Goal: Task Accomplishment & Management: Manage account settings

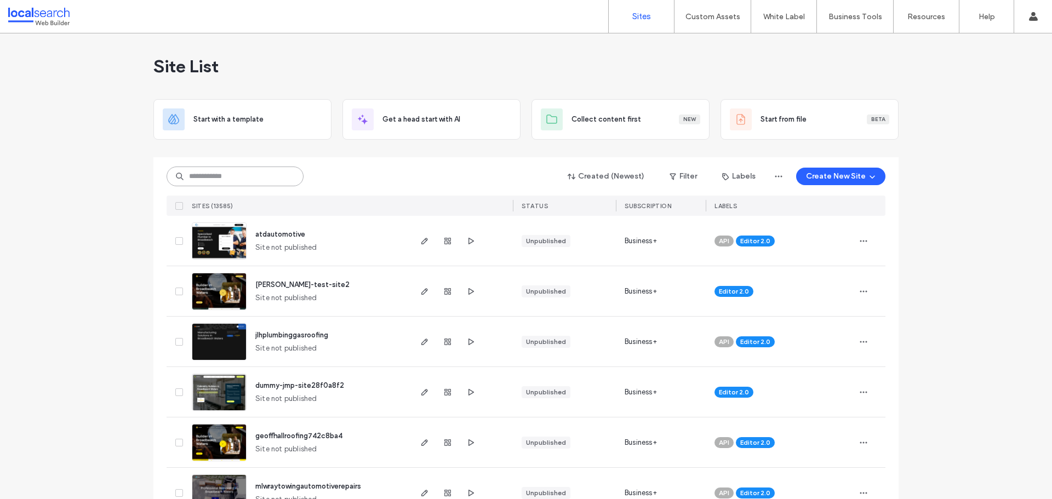
click at [218, 182] on input at bounding box center [234, 176] width 137 height 20
paste input "********"
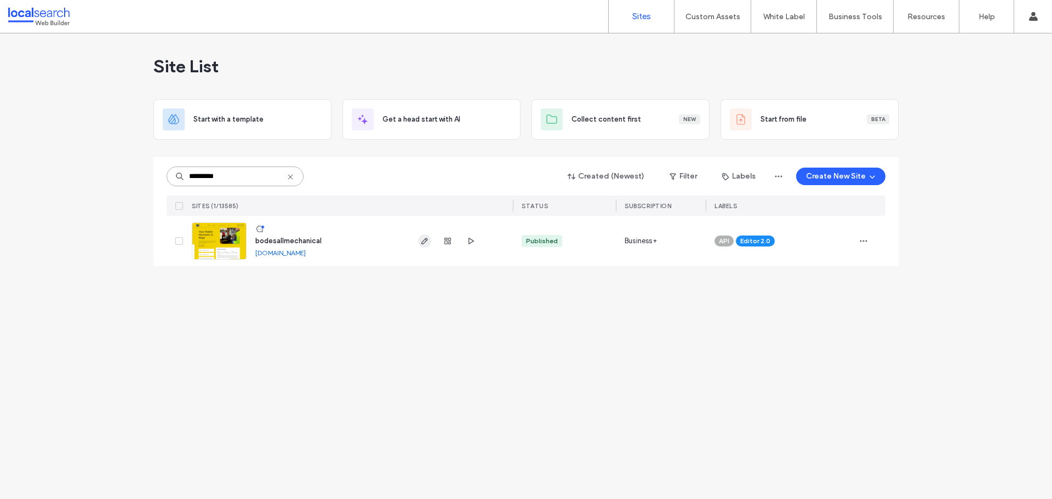
type input "********"
click at [422, 243] on icon "button" at bounding box center [424, 241] width 9 height 9
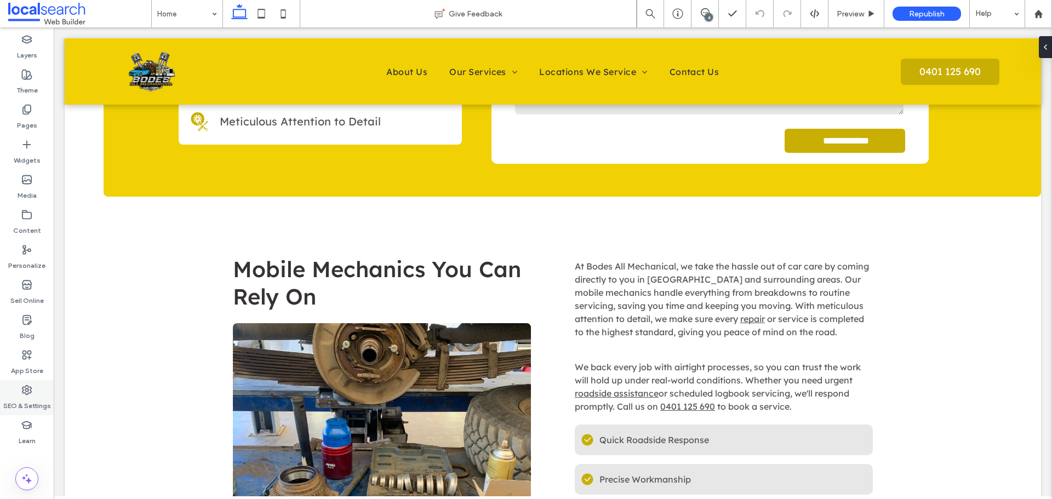
click at [28, 393] on use at bounding box center [26, 390] width 9 height 9
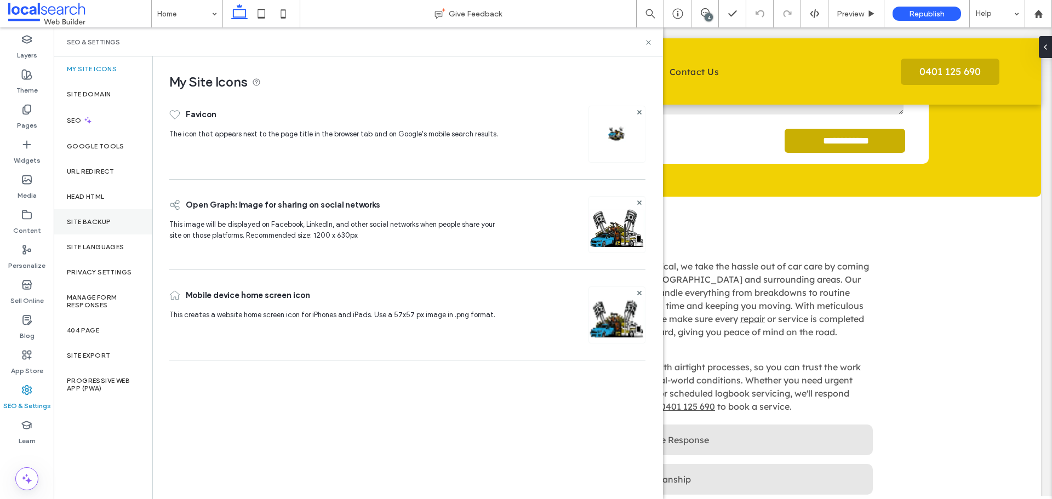
click at [95, 216] on div "Site Backup" at bounding box center [103, 221] width 99 height 25
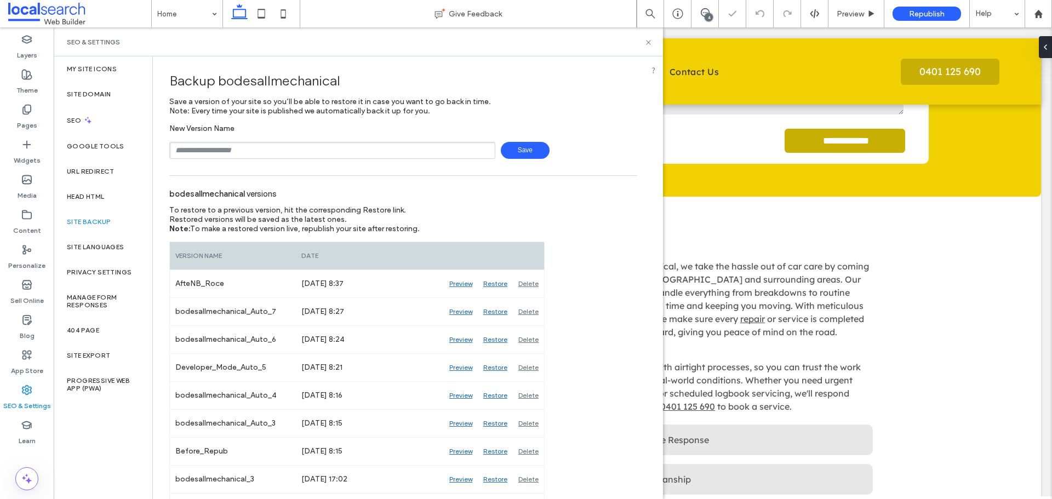
click at [244, 156] on input "text" at bounding box center [332, 150] width 326 height 17
click at [261, 153] on input "text" at bounding box center [332, 150] width 326 height 17
type input "**********"
click at [504, 154] on span "Save" at bounding box center [525, 150] width 49 height 17
click at [648, 44] on icon at bounding box center [648, 42] width 8 height 8
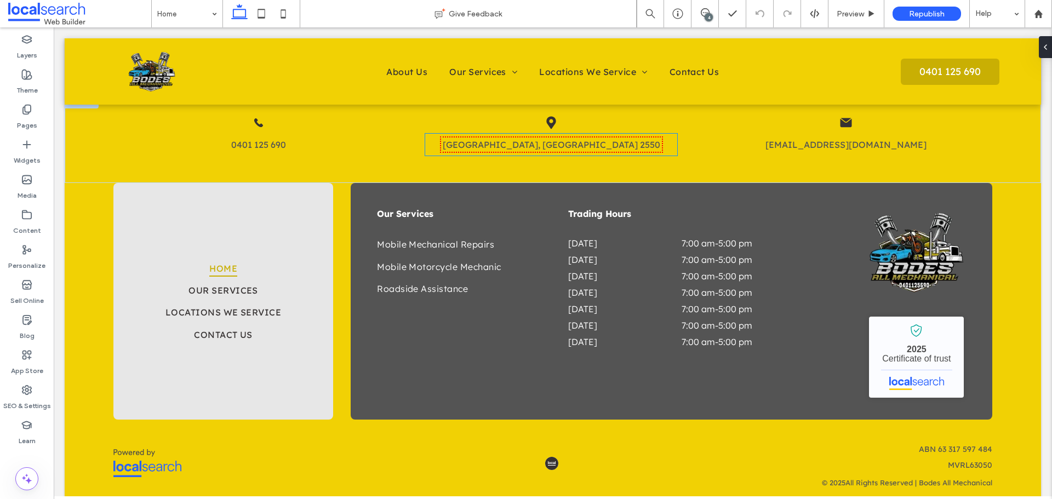
scroll to position [2117, 0]
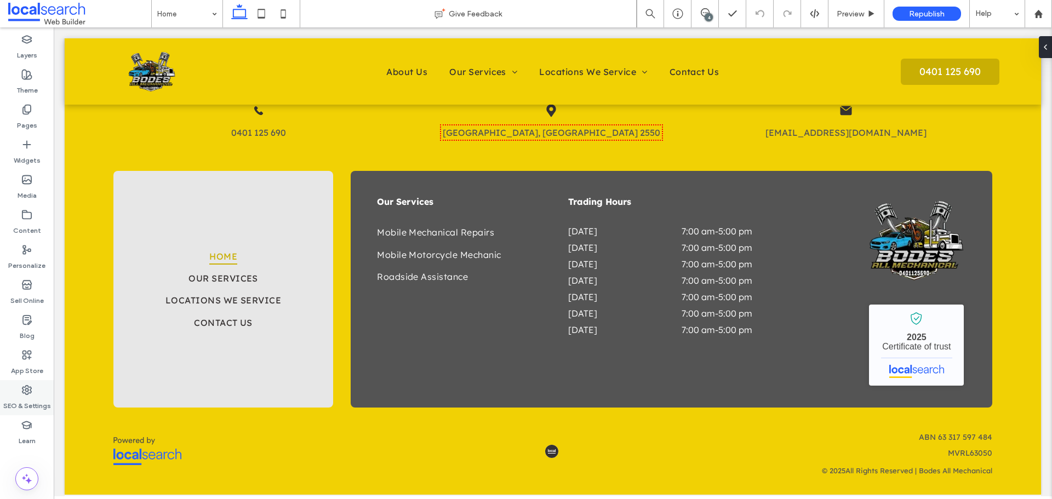
click at [37, 395] on label "SEO & Settings" at bounding box center [27, 402] width 48 height 15
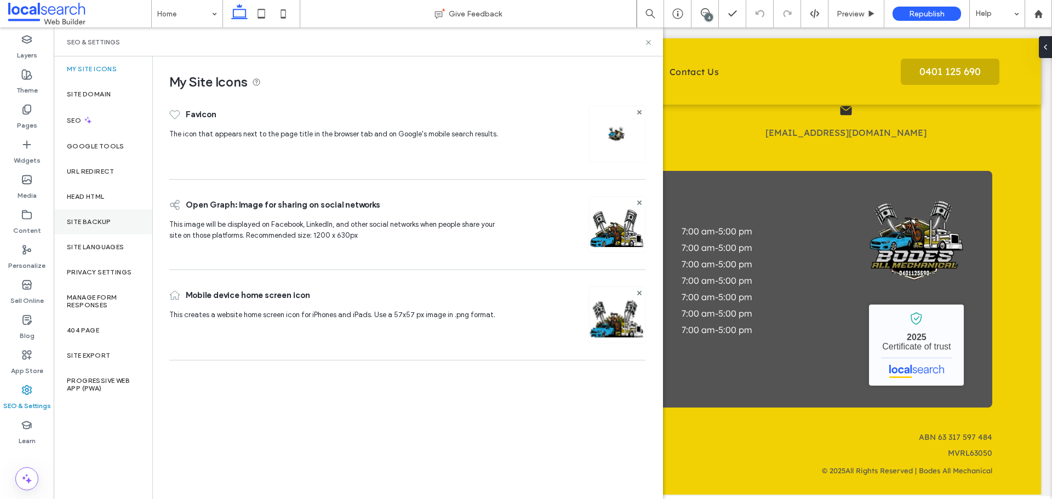
click at [99, 216] on div "Site Backup" at bounding box center [103, 221] width 99 height 25
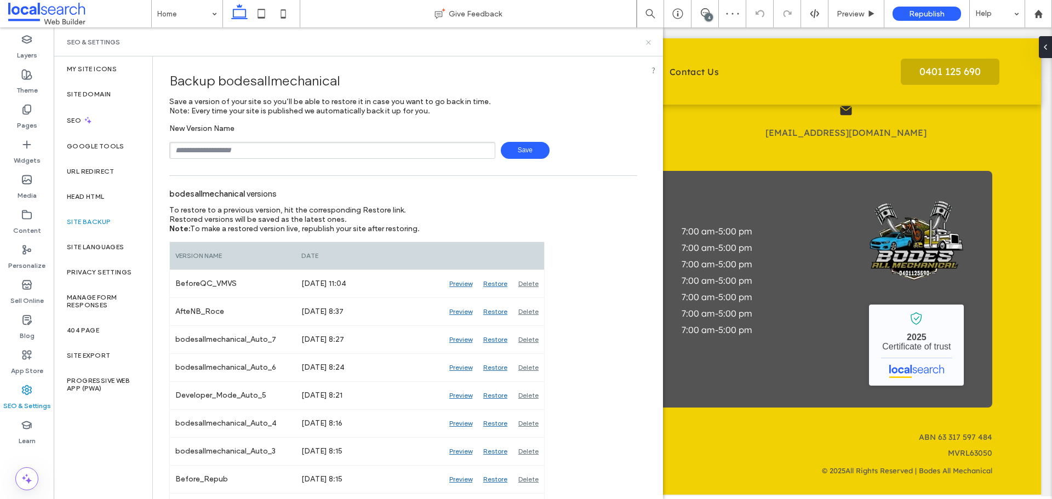
click at [646, 45] on icon at bounding box center [648, 42] width 8 height 8
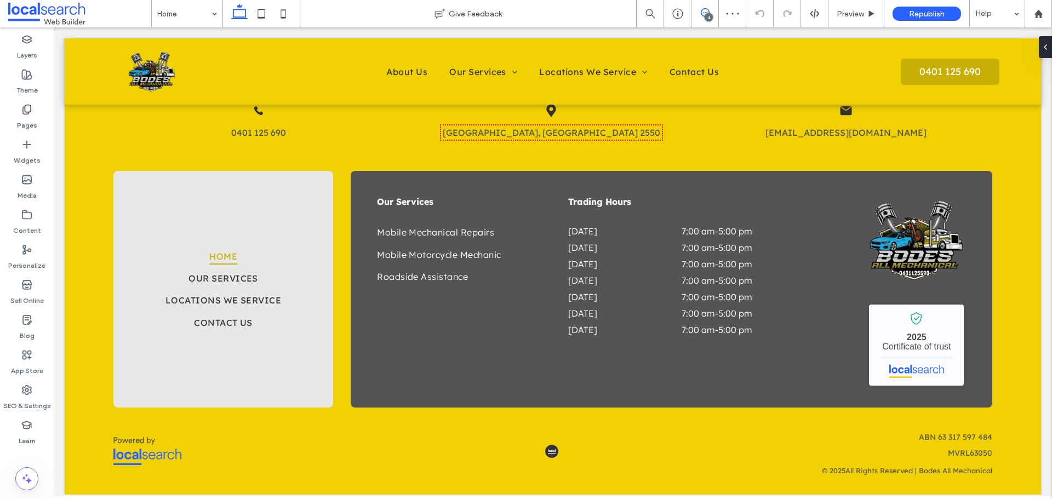
click at [703, 14] on icon at bounding box center [704, 12] width 9 height 9
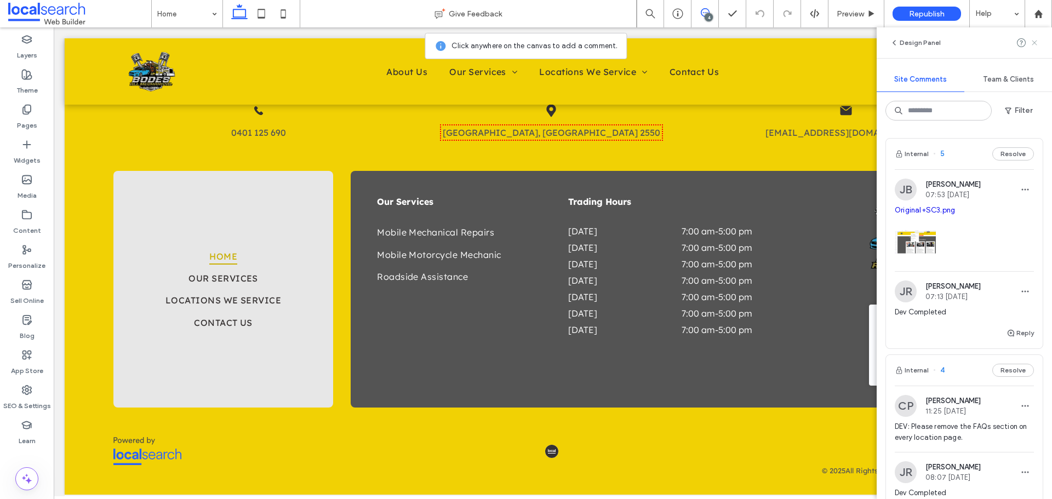
click at [1035, 46] on icon at bounding box center [1034, 42] width 9 height 9
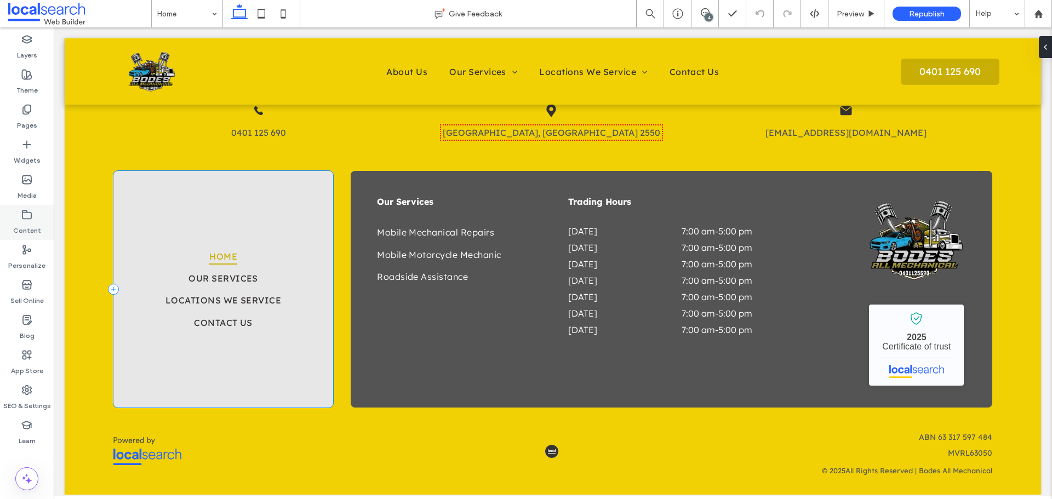
click at [22, 395] on icon at bounding box center [26, 389] width 11 height 11
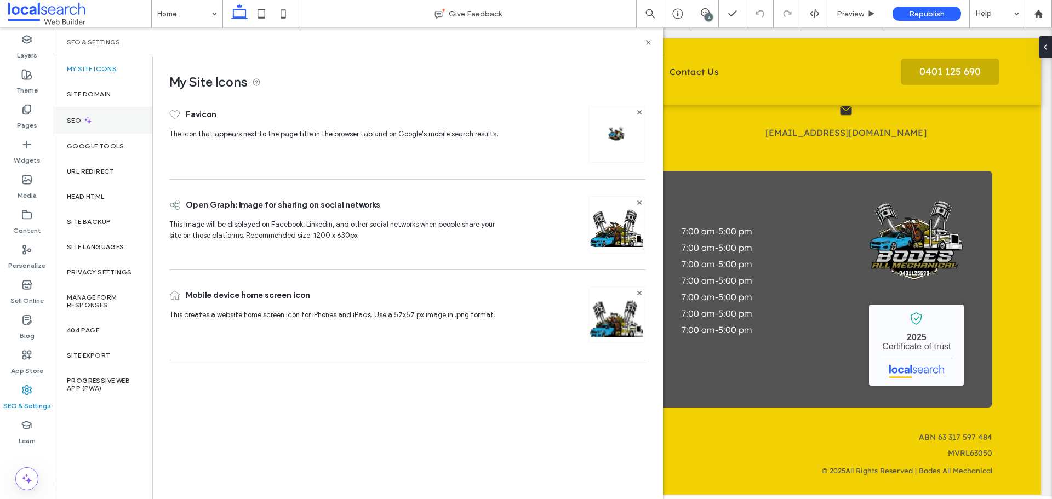
click at [77, 114] on div "SEO" at bounding box center [103, 120] width 99 height 27
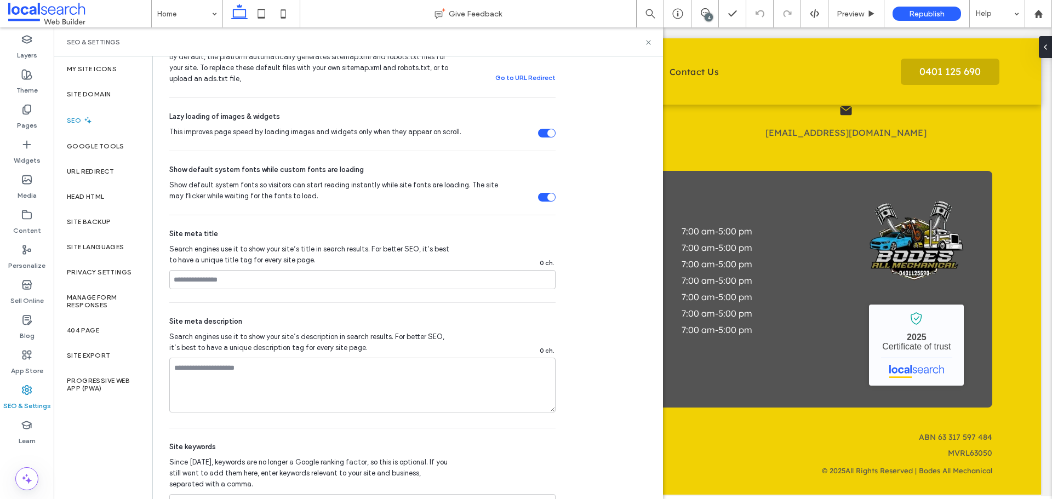
scroll to position [521, 0]
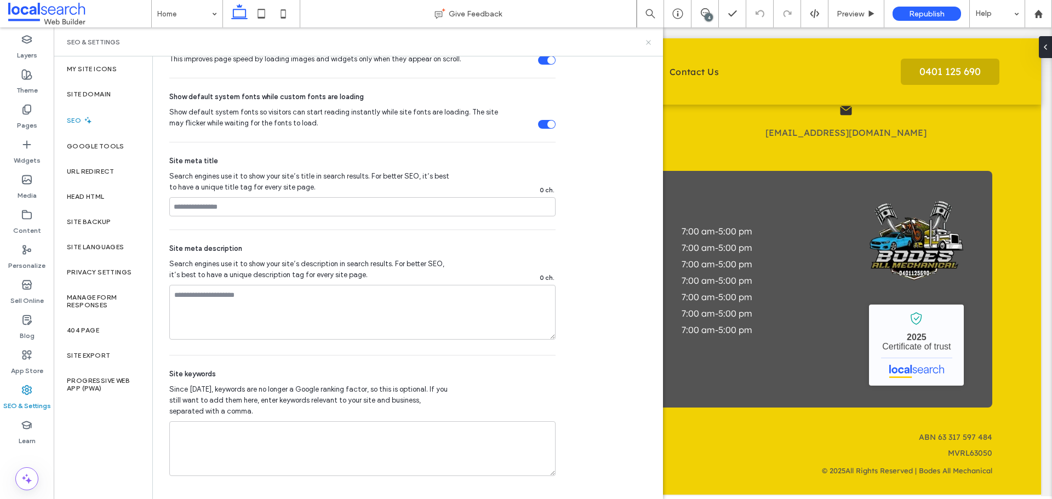
click at [650, 41] on use at bounding box center [648, 42] width 4 height 4
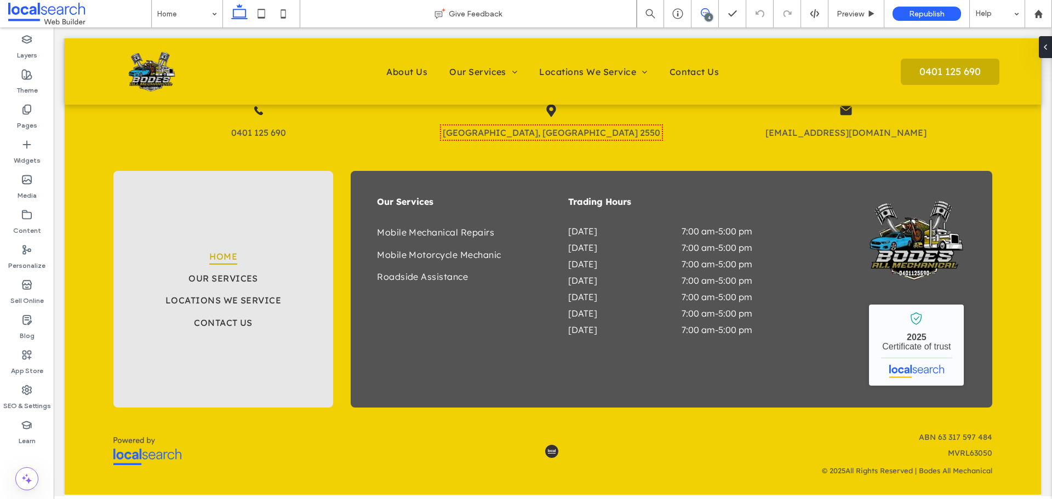
drag, startPoint x: 700, startPoint y: 11, endPoint x: 685, endPoint y: 3, distance: 17.1
click at [700, 11] on icon at bounding box center [704, 12] width 9 height 9
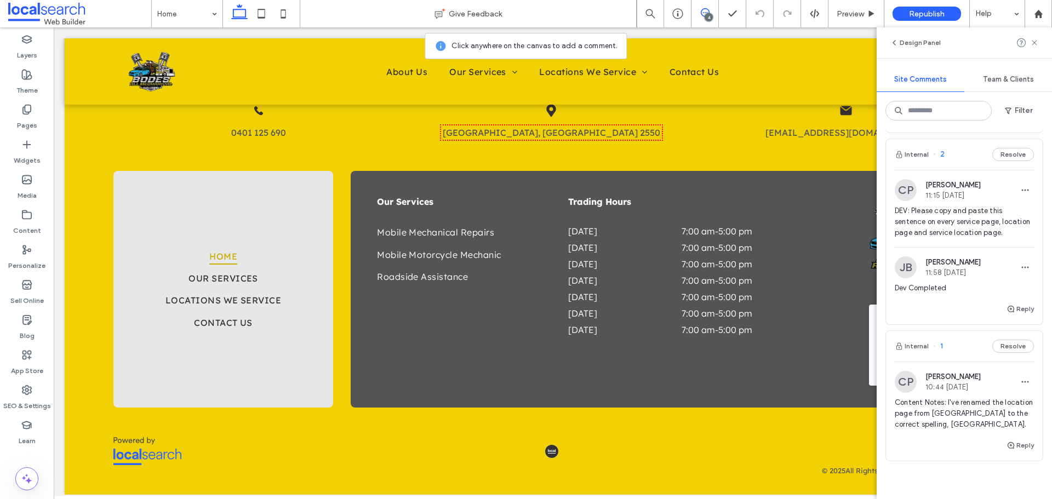
scroll to position [383, 0]
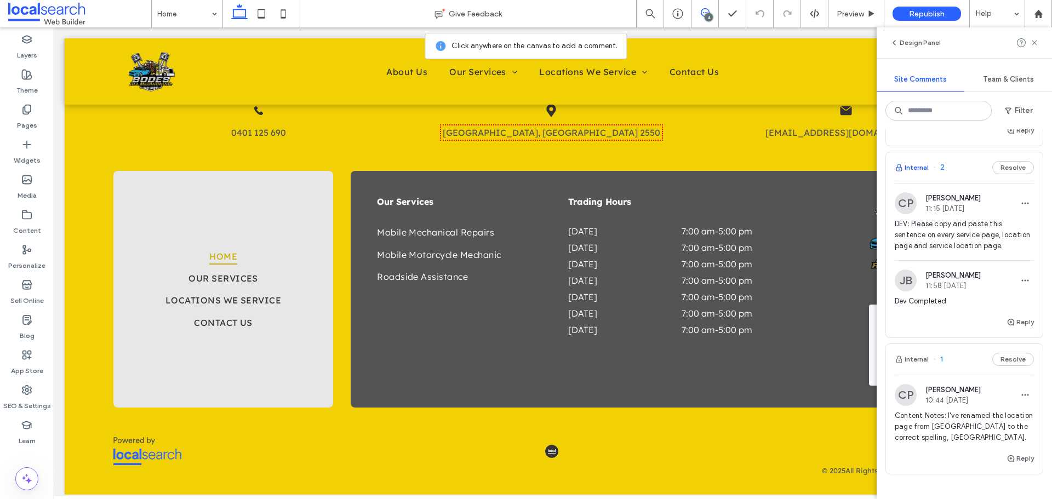
click at [911, 169] on button "Internal" at bounding box center [911, 167] width 34 height 13
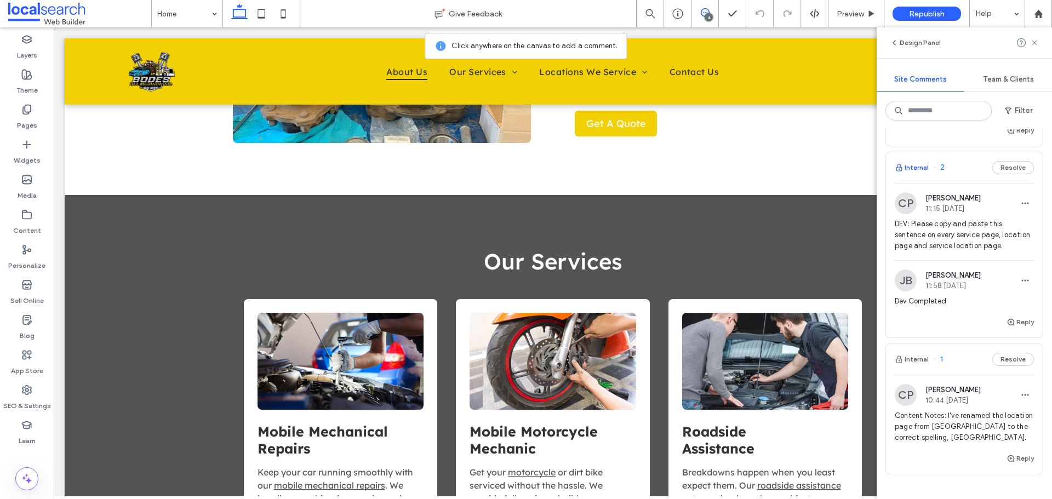
scroll to position [0, 0]
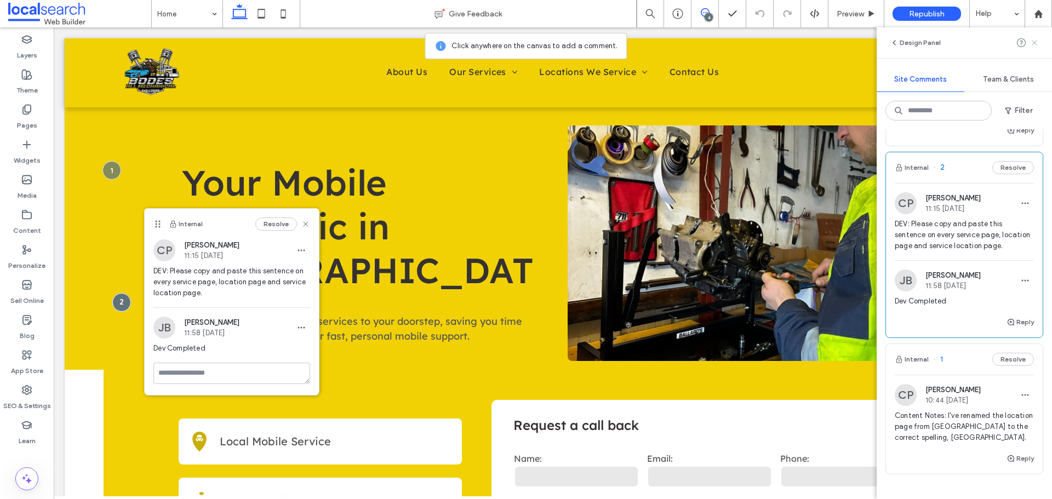
click at [1037, 46] on icon at bounding box center [1034, 42] width 9 height 9
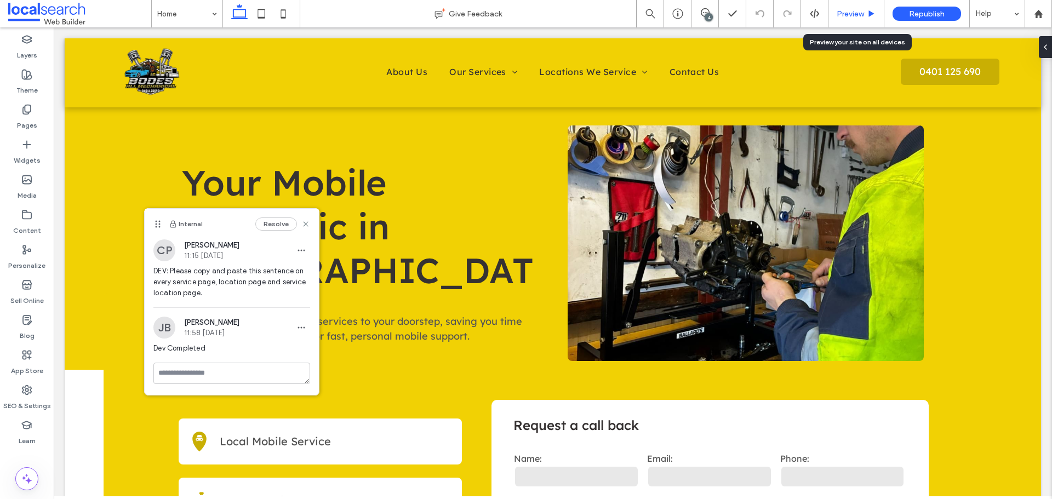
click at [848, 7] on div "Preview" at bounding box center [856, 13] width 56 height 27
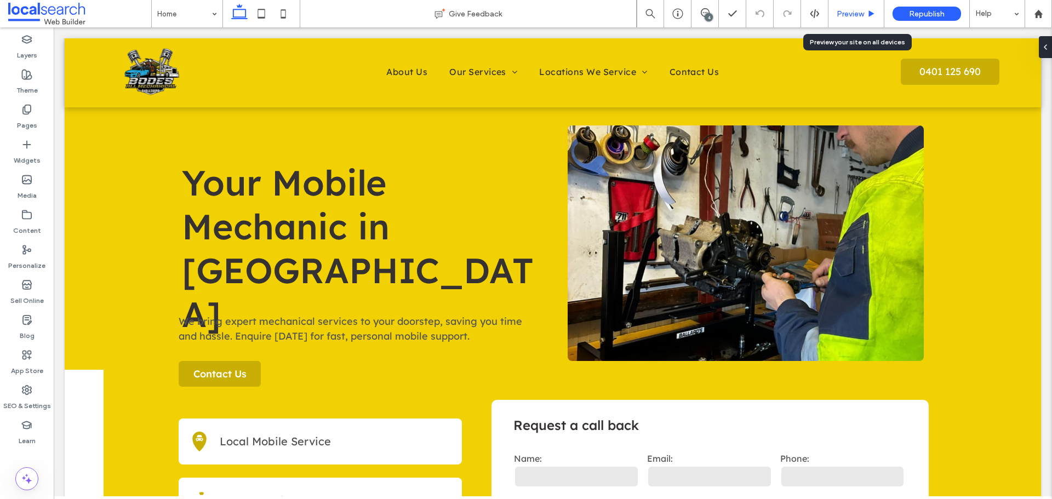
click at [856, 15] on span "Preview" at bounding box center [849, 13] width 27 height 9
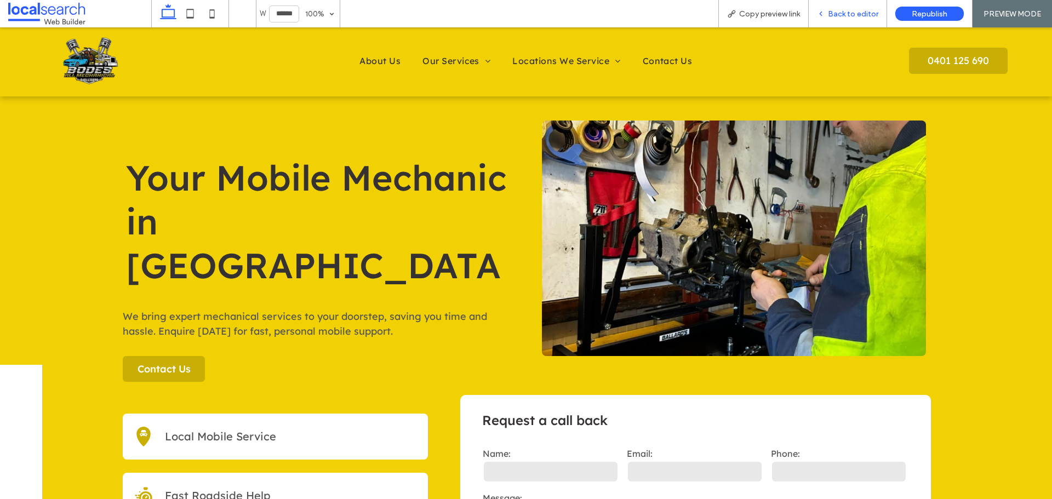
click at [834, 13] on span "Back to editor" at bounding box center [853, 13] width 50 height 9
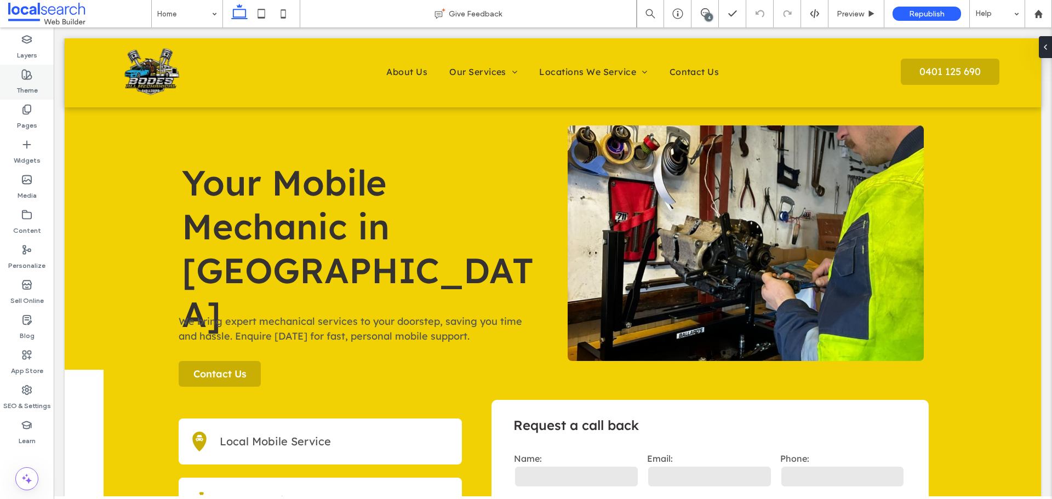
click at [27, 82] on label "Theme" at bounding box center [26, 87] width 21 height 15
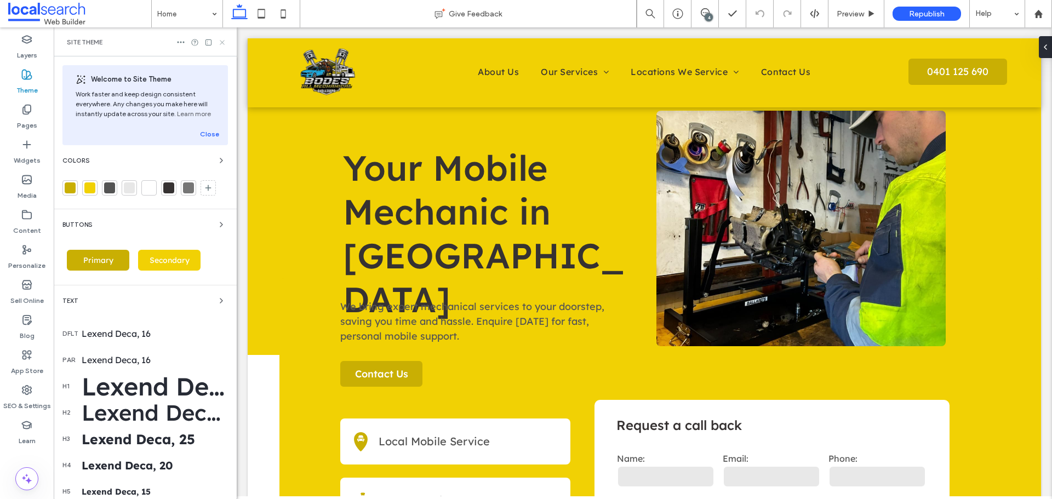
click at [219, 46] on icon at bounding box center [222, 42] width 8 height 8
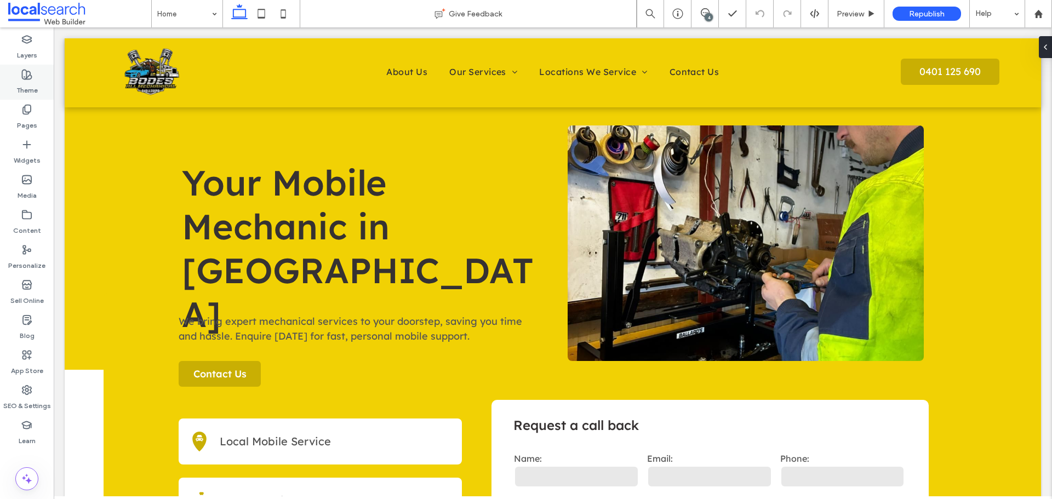
click at [39, 80] on div "Theme" at bounding box center [27, 82] width 54 height 35
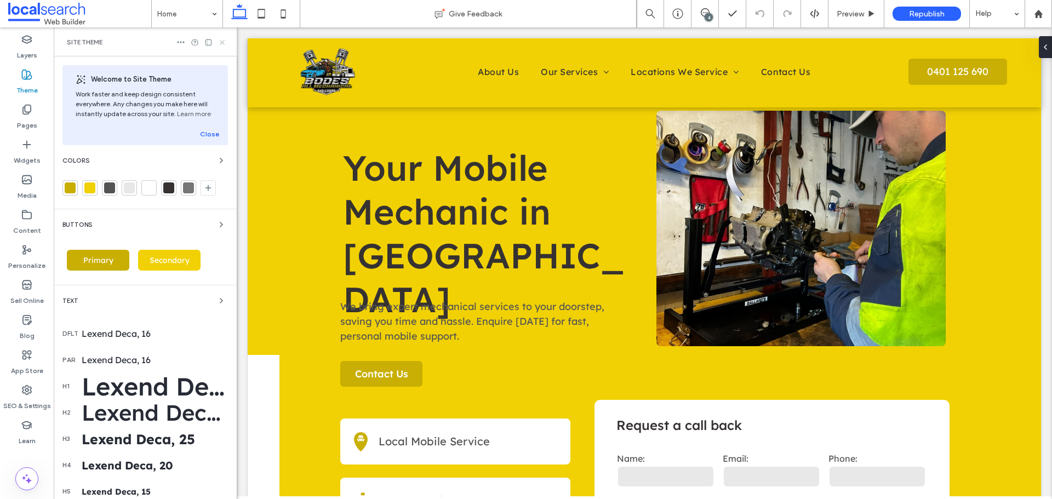
click at [222, 45] on icon at bounding box center [222, 42] width 8 height 8
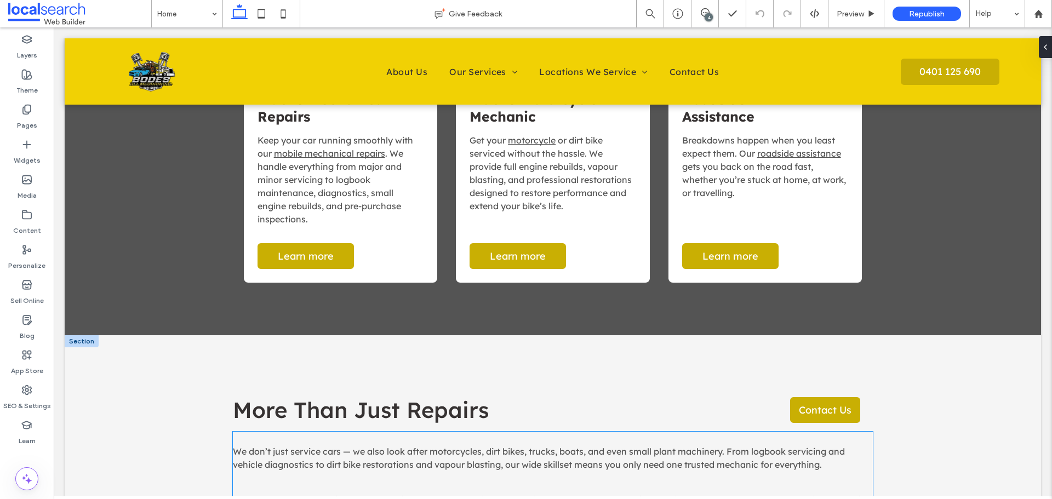
scroll to position [1260, 0]
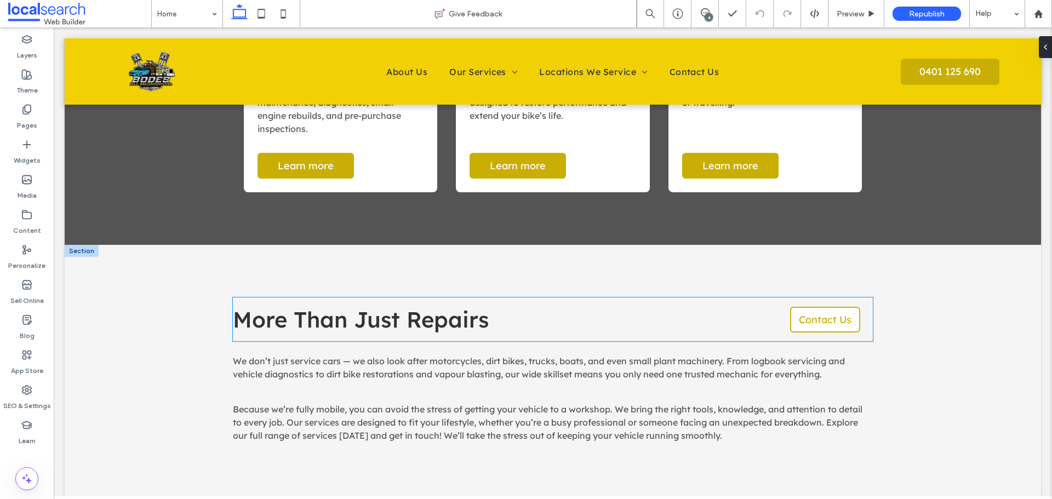
click at [838, 318] on span "Contact Us" at bounding box center [824, 319] width 53 height 13
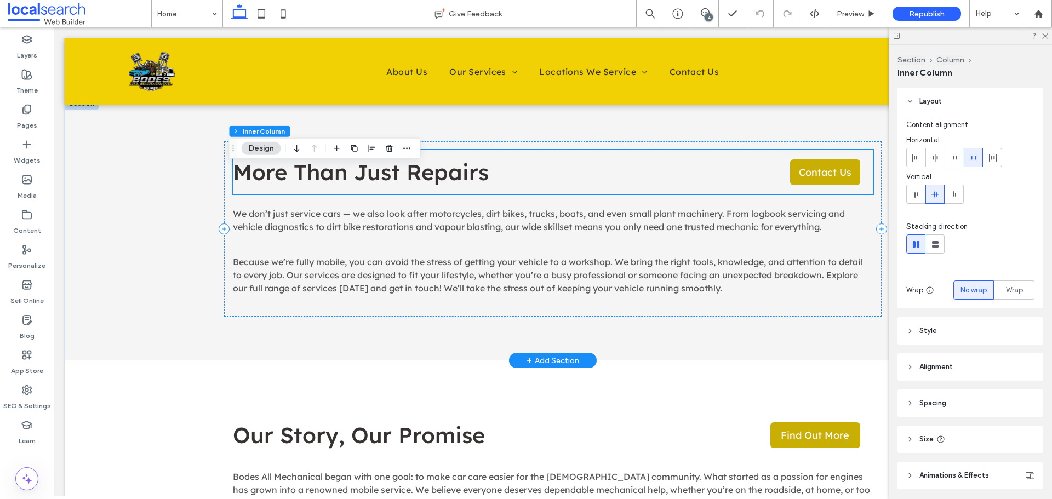
scroll to position [1479, 0]
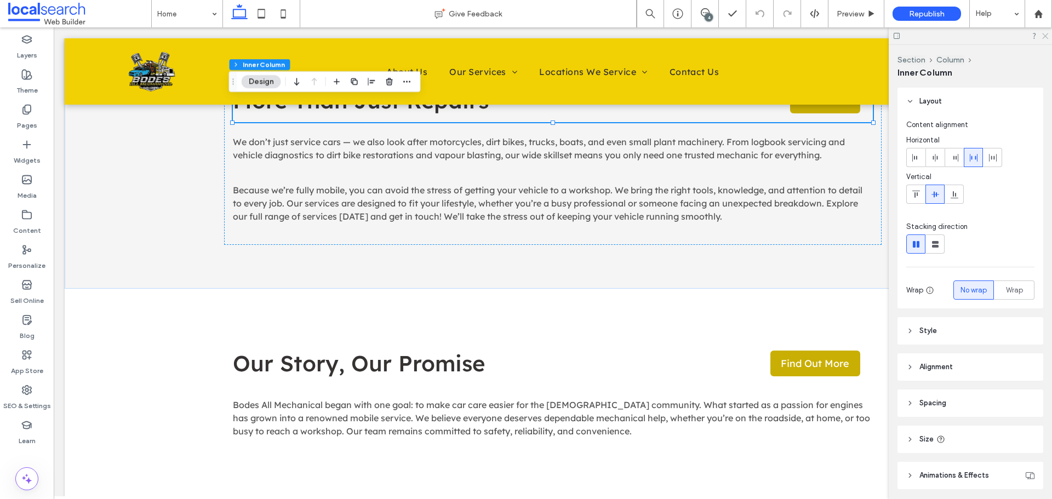
click at [1043, 38] on use at bounding box center [1045, 36] width 6 height 6
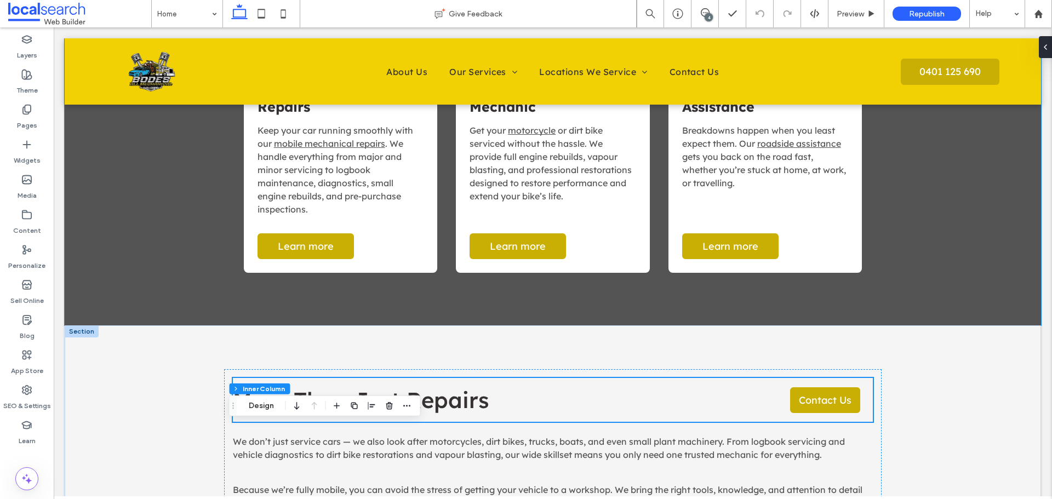
scroll to position [1240, 0]
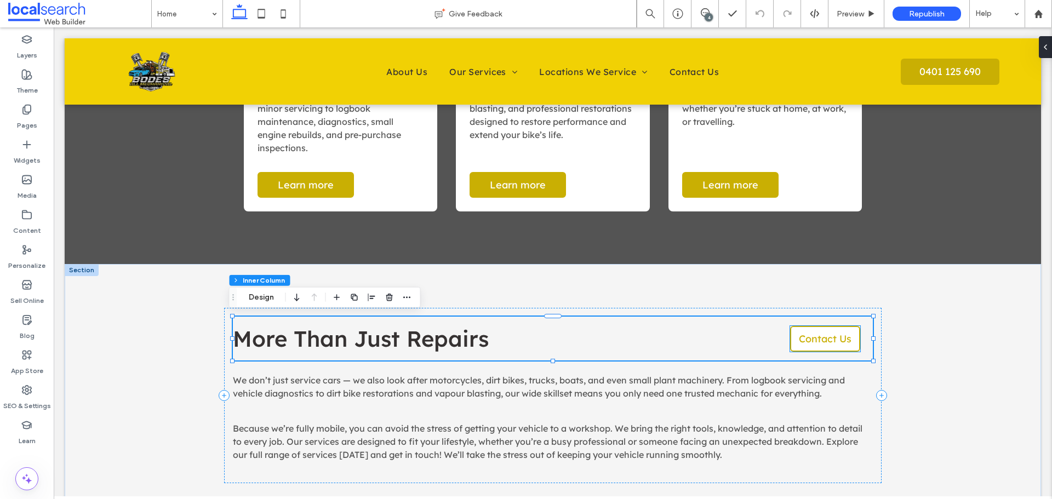
click at [825, 347] on link "Contact Us" at bounding box center [825, 339] width 70 height 26
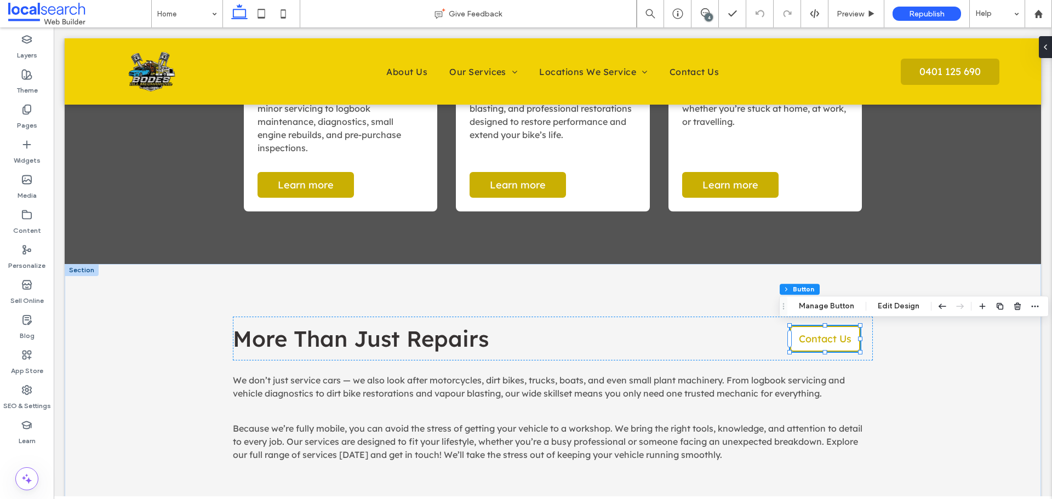
click at [825, 347] on link "Contact Us" at bounding box center [825, 339] width 70 height 26
click at [906, 304] on button "Edit Design" at bounding box center [898, 306] width 56 height 13
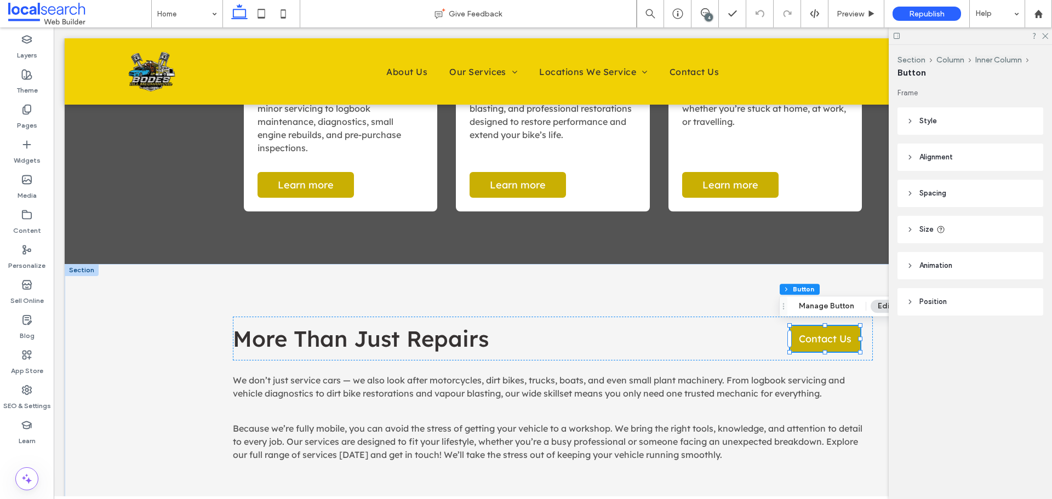
click at [958, 124] on header "Style" at bounding box center [970, 120] width 146 height 27
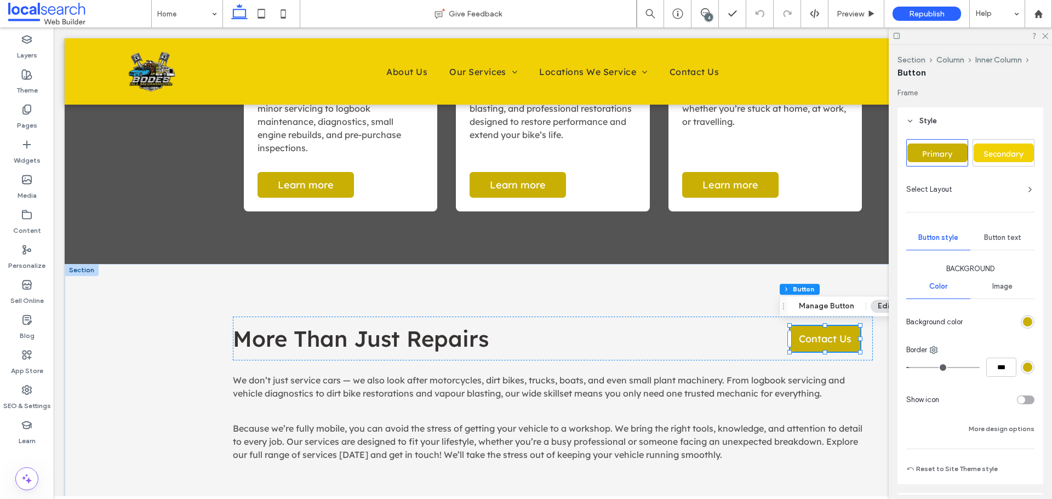
click at [1008, 244] on div "Button text" at bounding box center [1002, 238] width 64 height 24
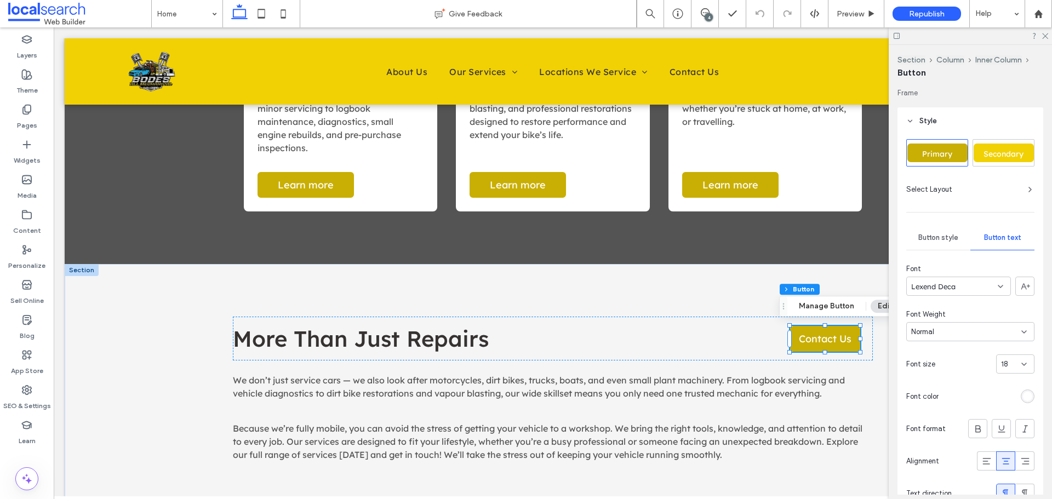
click at [1027, 394] on div "rgb(255, 255, 255)" at bounding box center [1027, 396] width 14 height 14
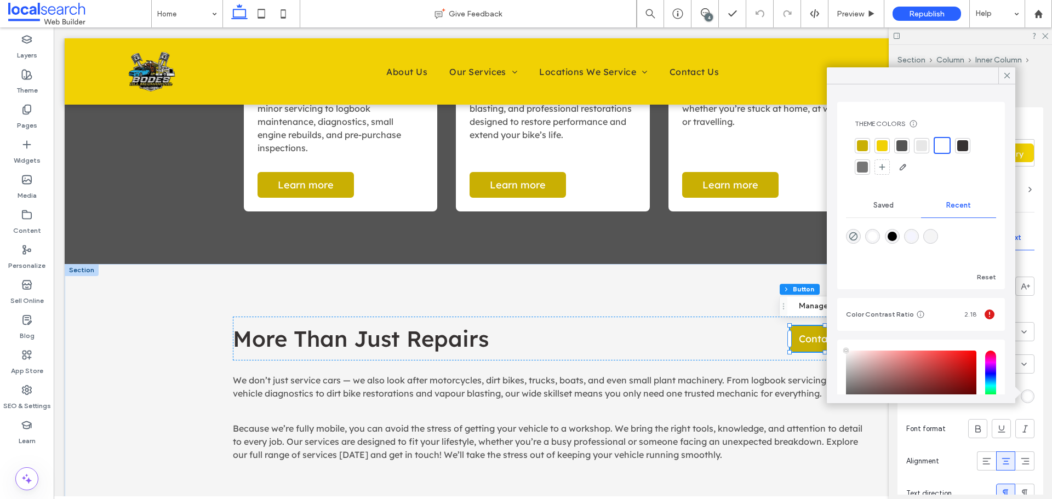
drag, startPoint x: 959, startPoint y: 78, endPoint x: 859, endPoint y: 81, distance: 100.3
click at [859, 81] on div at bounding box center [920, 75] width 188 height 17
drag, startPoint x: 877, startPoint y: 76, endPoint x: 867, endPoint y: 90, distance: 17.8
click at [867, 90] on div "Theme Colors Save time with Theme Colors Create a color palette to instantly ad…" at bounding box center [920, 235] width 188 height 336
click at [899, 233] on div "rgba(0, 0, 0, 1)" at bounding box center [891, 236] width 15 height 15
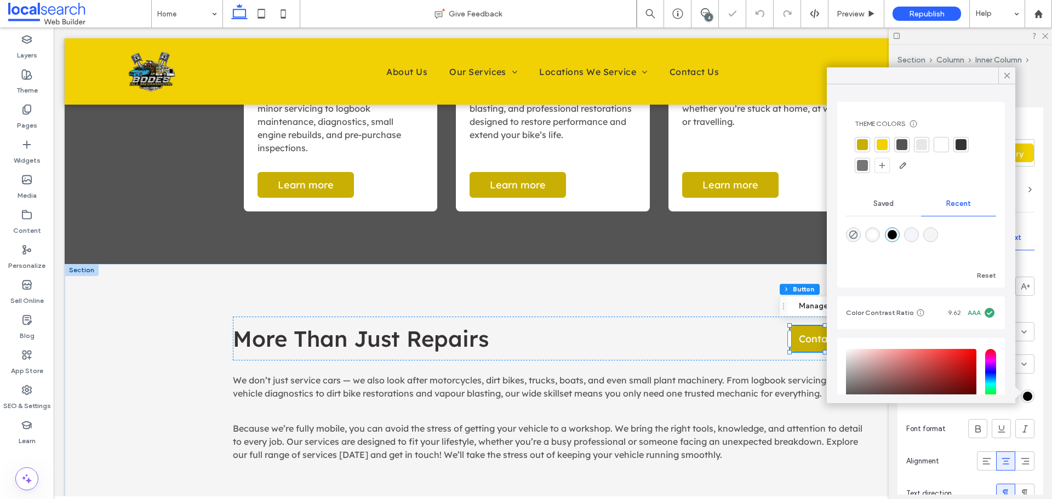
type input "*******"
click at [941, 141] on div at bounding box center [940, 144] width 11 height 11
click at [893, 235] on div "rgba(0, 0, 0, 1)" at bounding box center [891, 236] width 9 height 9
click at [945, 145] on div at bounding box center [940, 144] width 11 height 11
click at [1009, 74] on icon at bounding box center [1007, 76] width 10 height 10
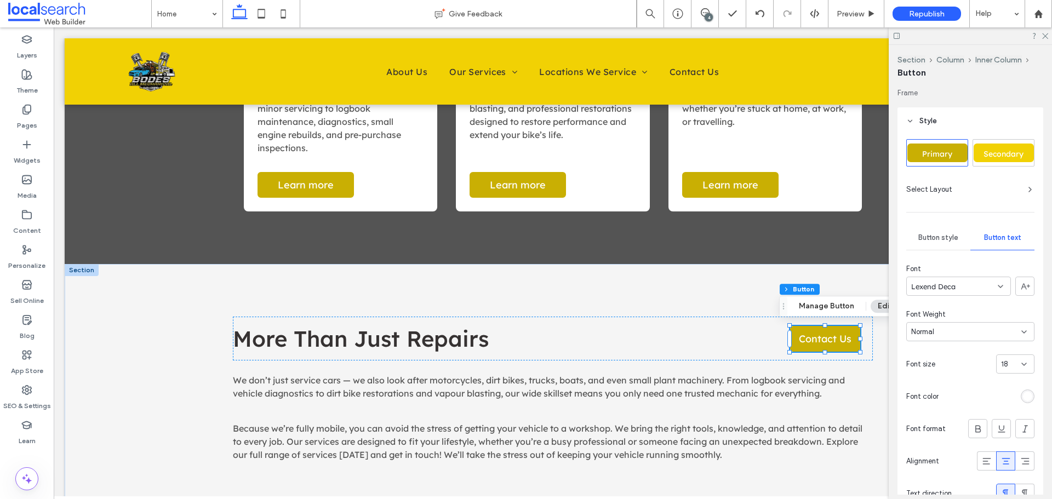
click at [941, 244] on div "Button style" at bounding box center [938, 238] width 64 height 24
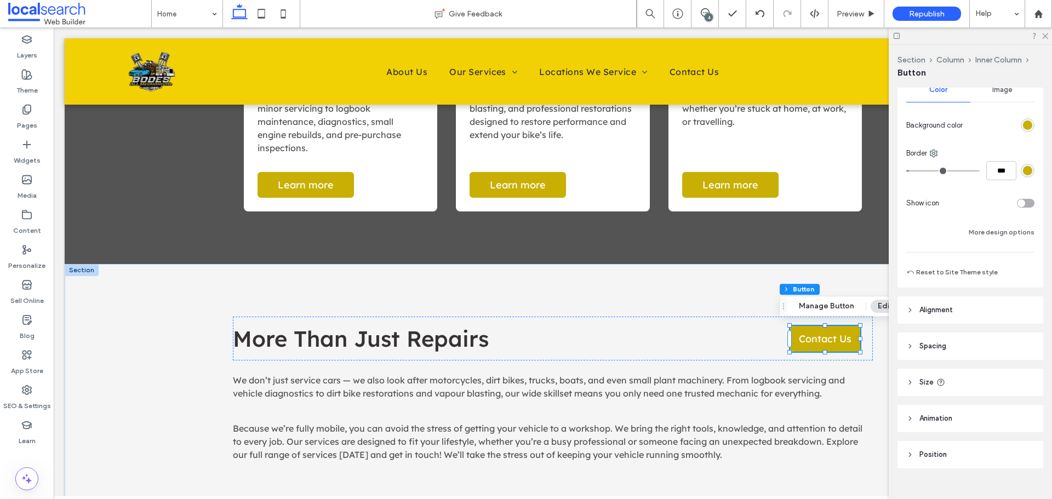
scroll to position [214, 0]
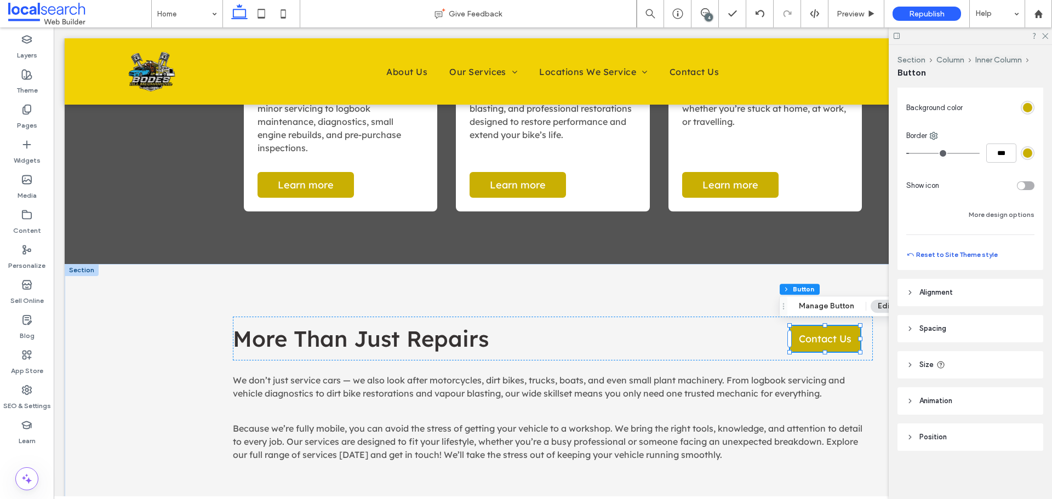
click at [960, 257] on button "Reset to Site Theme style" at bounding box center [951, 254] width 91 height 13
click at [741, 299] on div "More Than Just Repairs Contact Us We don’t just service cars — we also look aft…" at bounding box center [552, 395] width 657 height 263
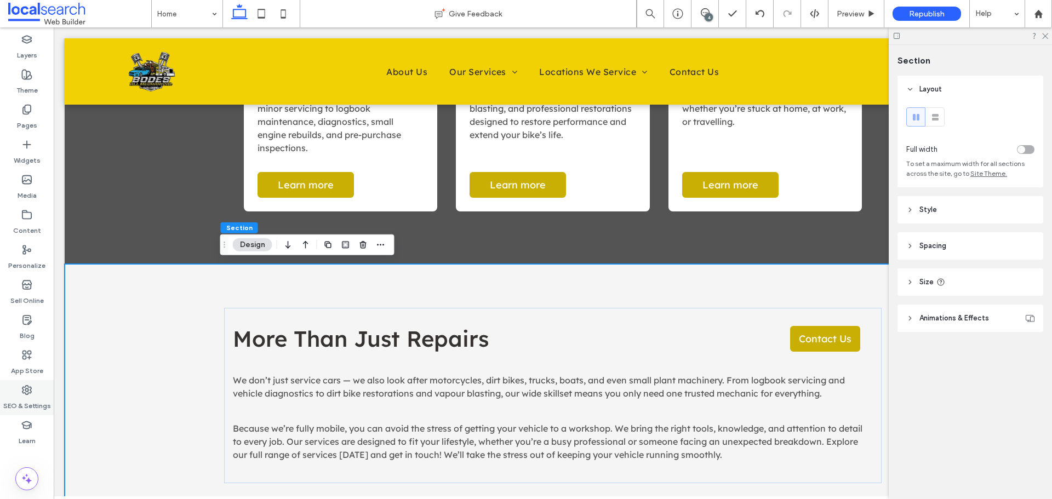
click at [30, 401] on label "SEO & Settings" at bounding box center [27, 402] width 48 height 15
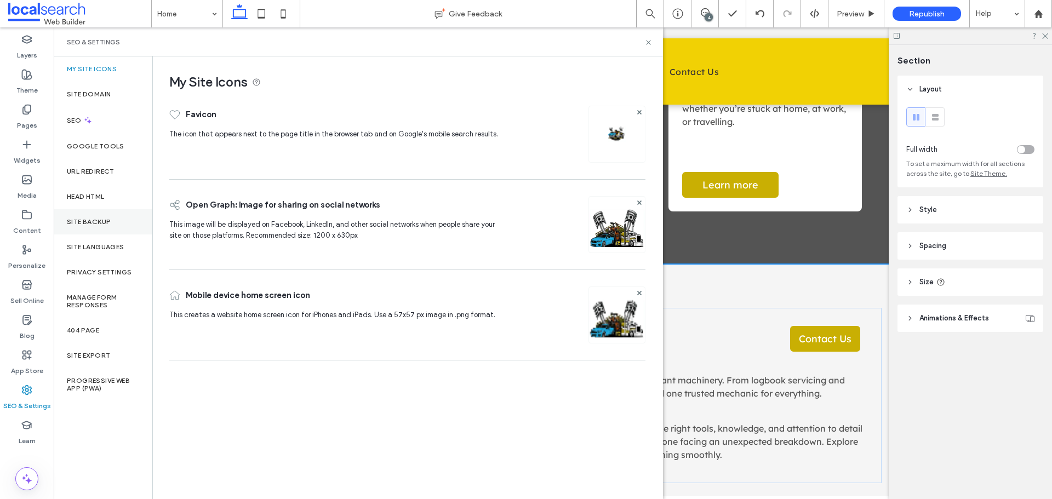
click at [103, 227] on div "Site Backup" at bounding box center [103, 221] width 99 height 25
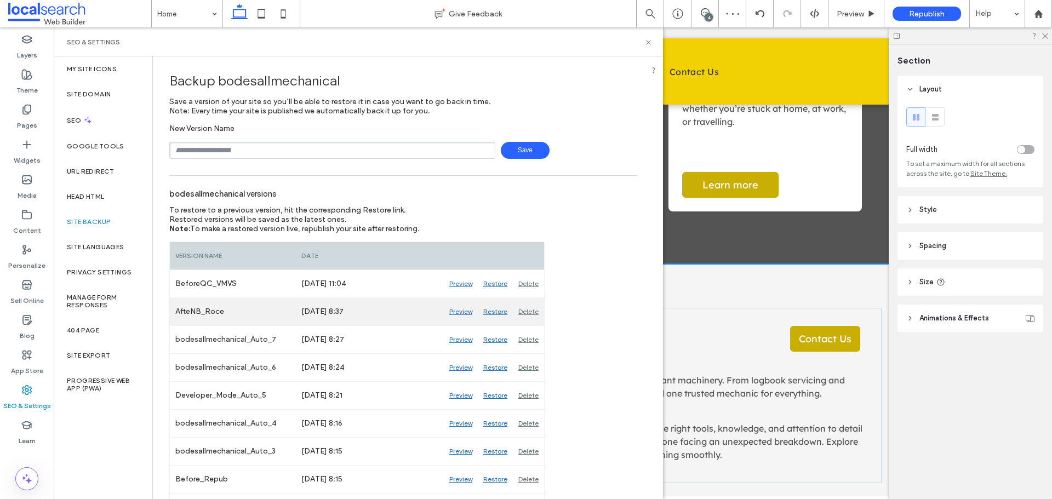
click at [459, 307] on div "Preview" at bounding box center [461, 311] width 34 height 27
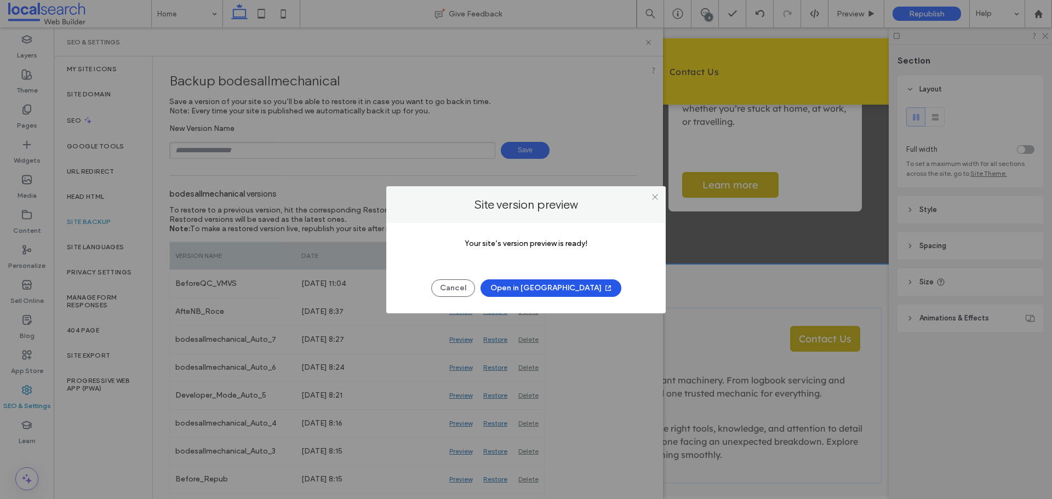
click at [537, 285] on button "Open in New Tab" at bounding box center [550, 288] width 141 height 18
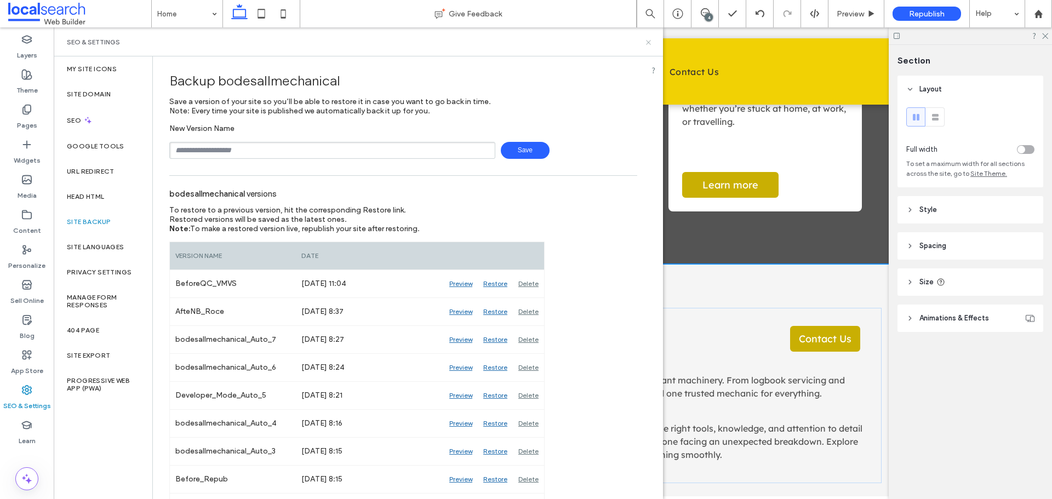
click at [651, 45] on icon at bounding box center [648, 42] width 8 height 8
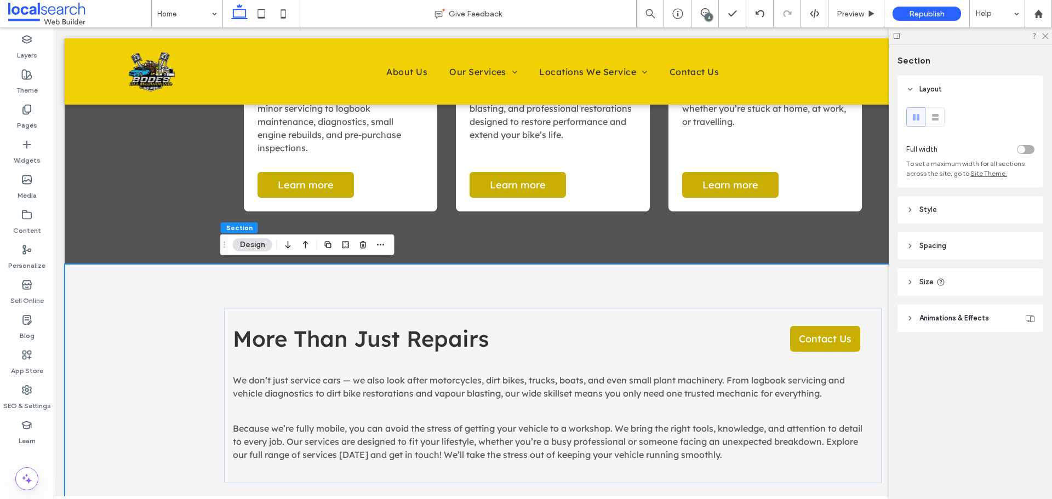
click at [1044, 39] on div at bounding box center [969, 35] width 163 height 17
click at [844, 17] on span "Preview" at bounding box center [849, 13] width 27 height 9
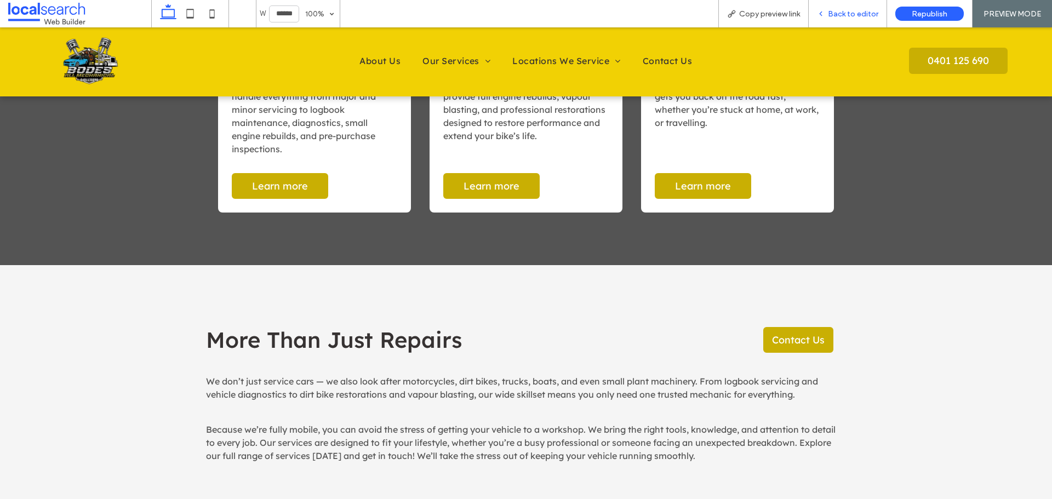
scroll to position [1242, 0]
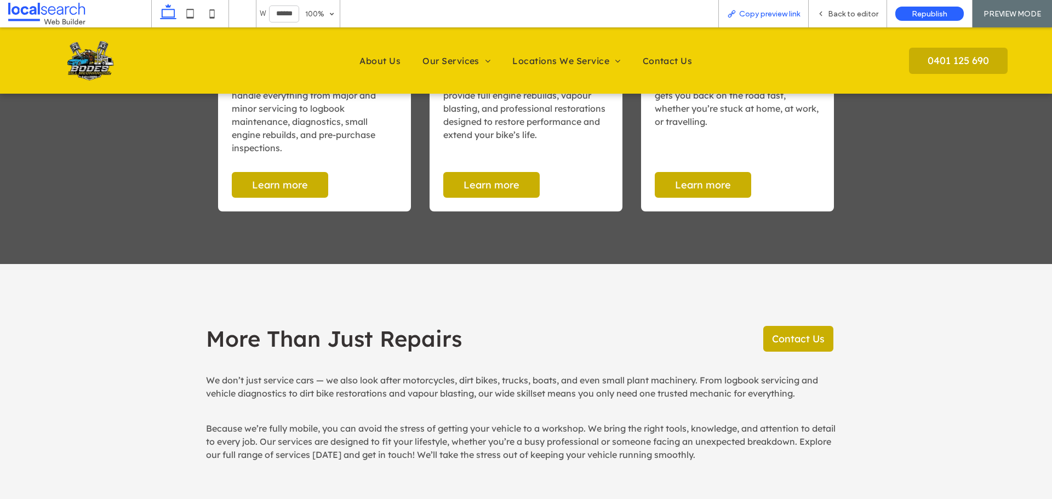
click at [765, 14] on span "Copy preview link" at bounding box center [769, 13] width 61 height 9
click at [759, 12] on span "Copy preview link" at bounding box center [769, 13] width 61 height 9
click at [835, 9] on span "Back to editor" at bounding box center [853, 13] width 50 height 9
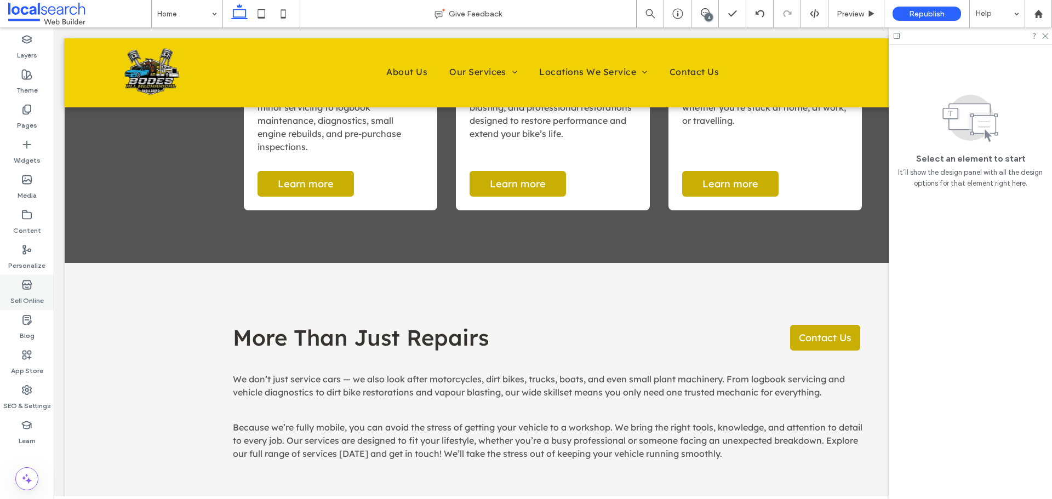
scroll to position [1240, 0]
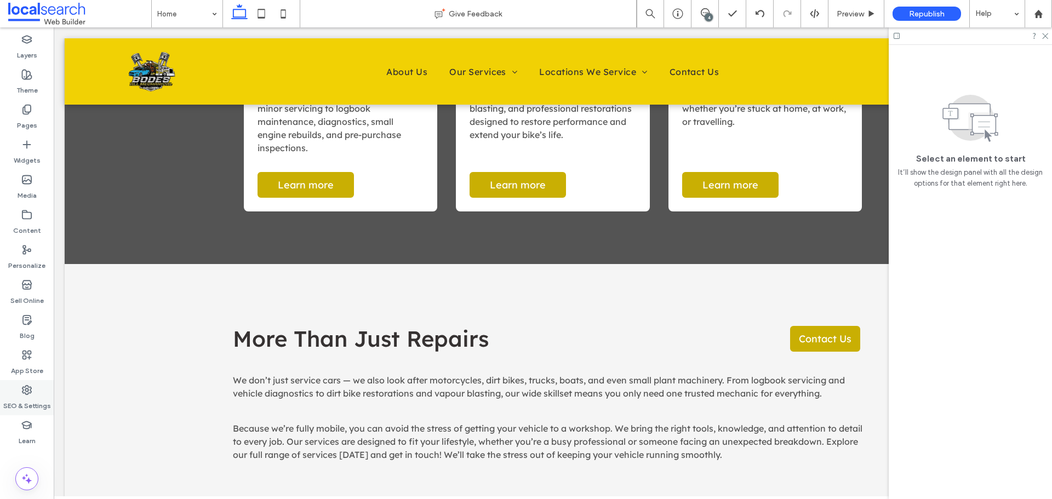
click at [21, 387] on div "SEO & Settings" at bounding box center [27, 397] width 54 height 35
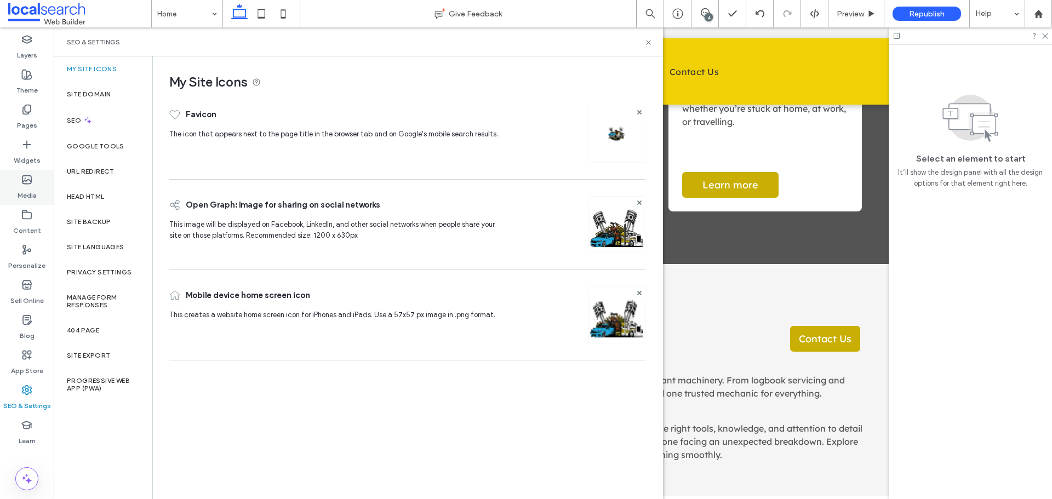
click at [25, 187] on label "Media" at bounding box center [27, 192] width 19 height 15
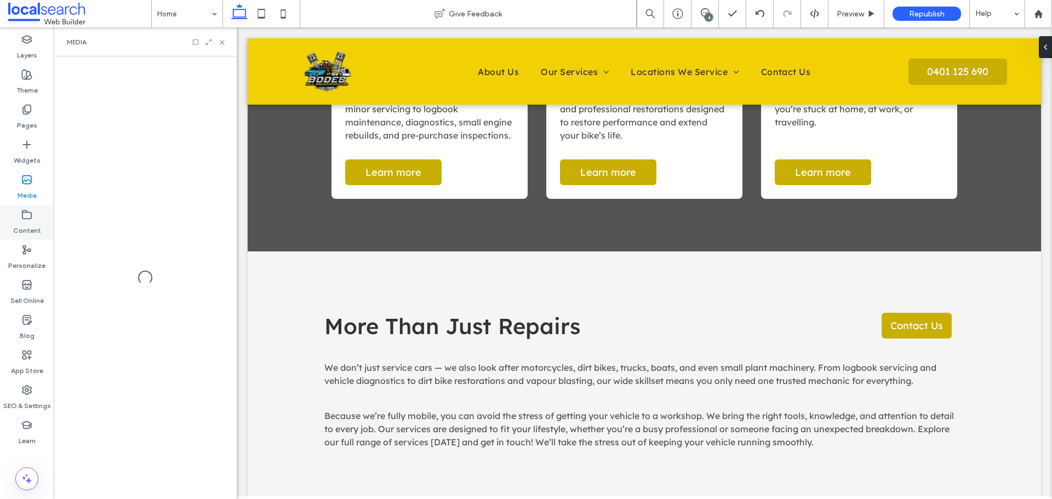
click at [33, 218] on div "Content" at bounding box center [27, 222] width 54 height 35
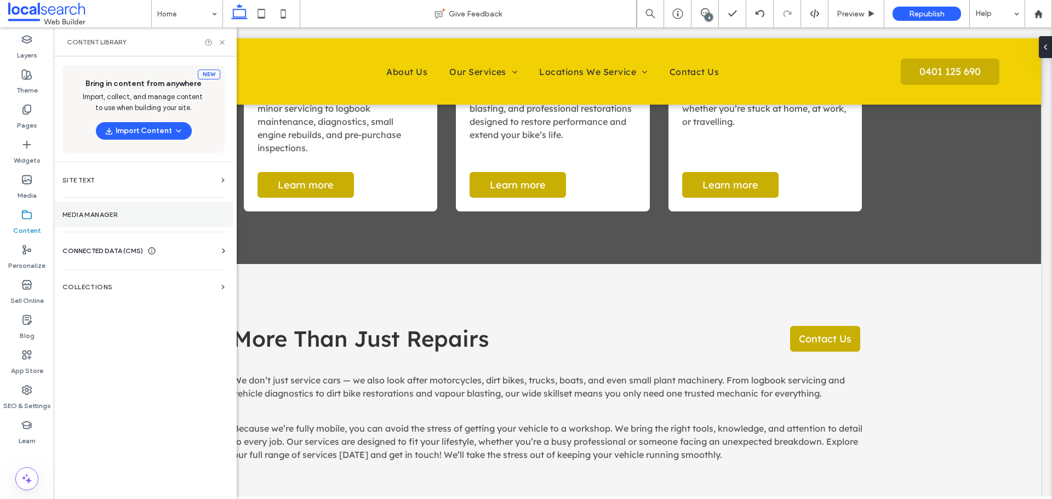
click at [108, 214] on label "Media Manager" at bounding box center [143, 215] width 162 height 8
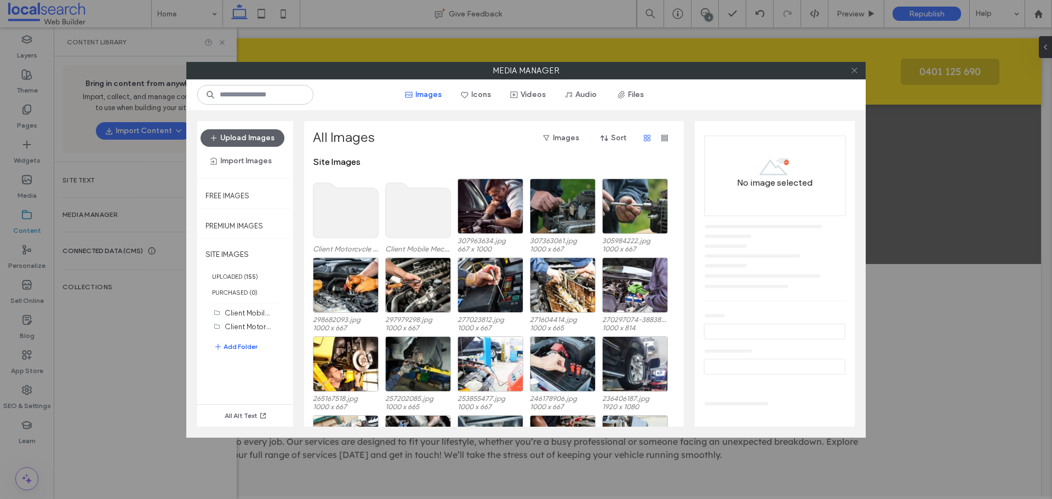
click at [853, 71] on icon at bounding box center [854, 70] width 8 height 8
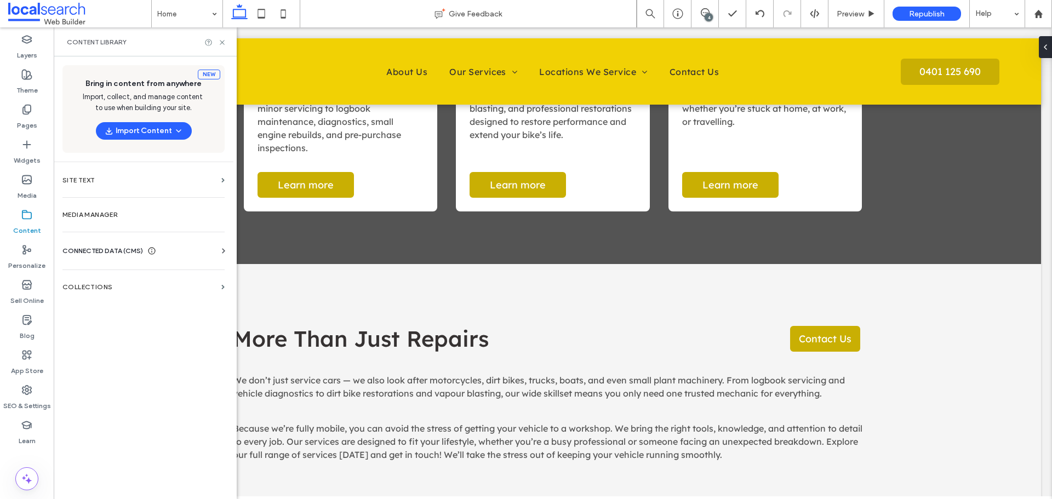
click at [108, 248] on span "CONNECTED DATA (CMS)" at bounding box center [102, 250] width 81 height 11
click at [122, 279] on label "Business Info" at bounding box center [145, 278] width 149 height 8
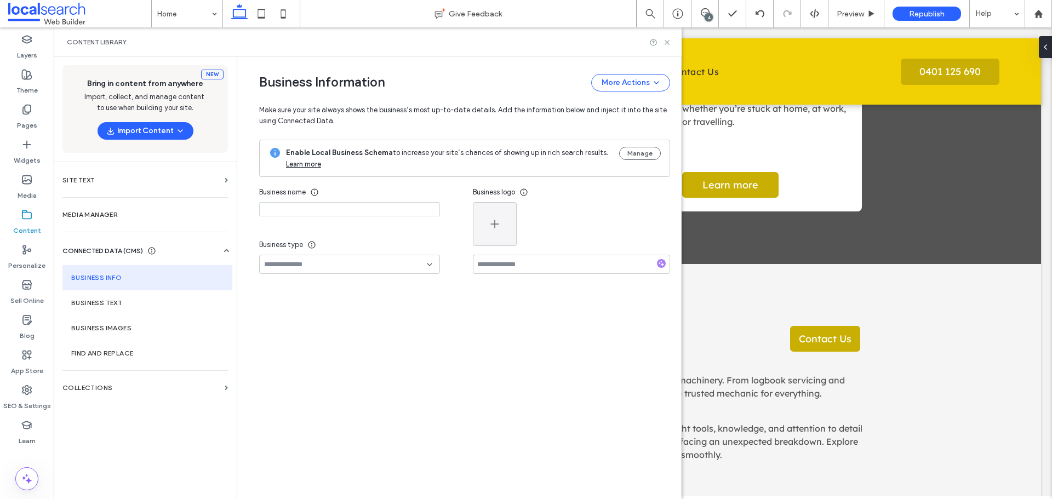
type input "**********"
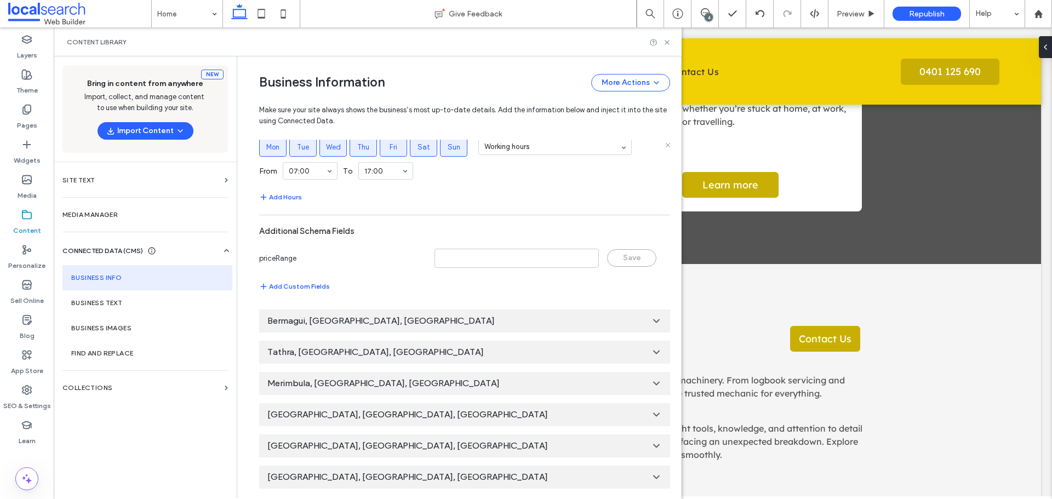
scroll to position [647, 0]
drag, startPoint x: 648, startPoint y: 11, endPoint x: 667, endPoint y: 39, distance: 33.7
click at [667, 39] on icon at bounding box center [667, 42] width 8 height 8
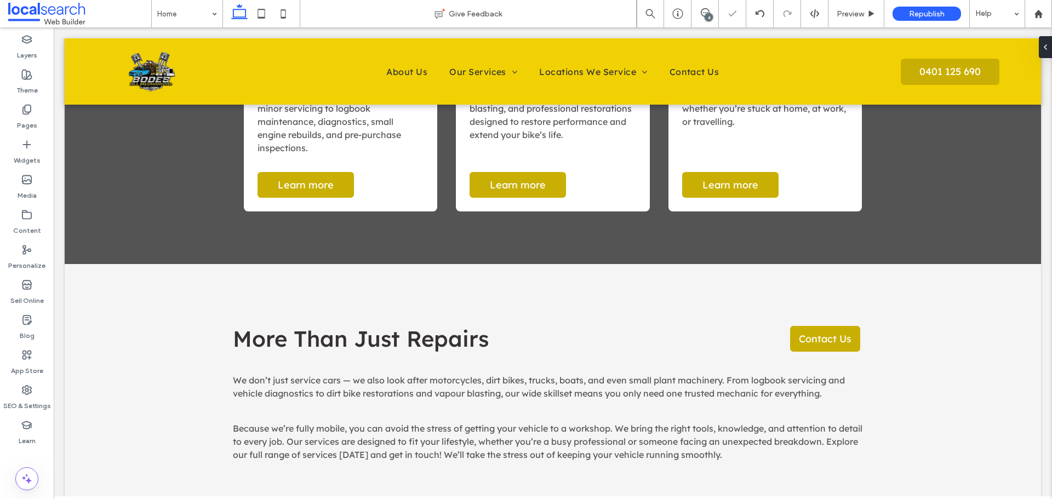
click at [706, 17] on div "4" at bounding box center [708, 17] width 8 height 8
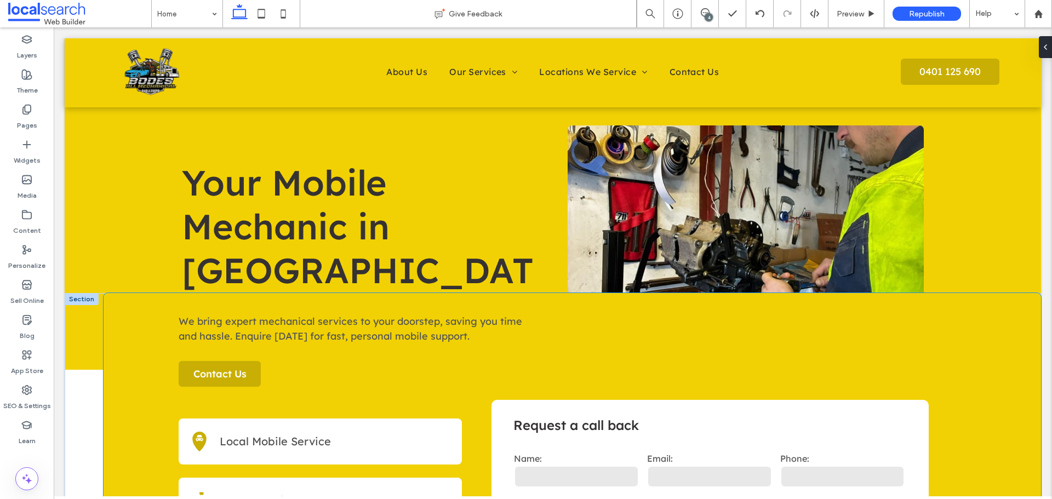
scroll to position [0, 0]
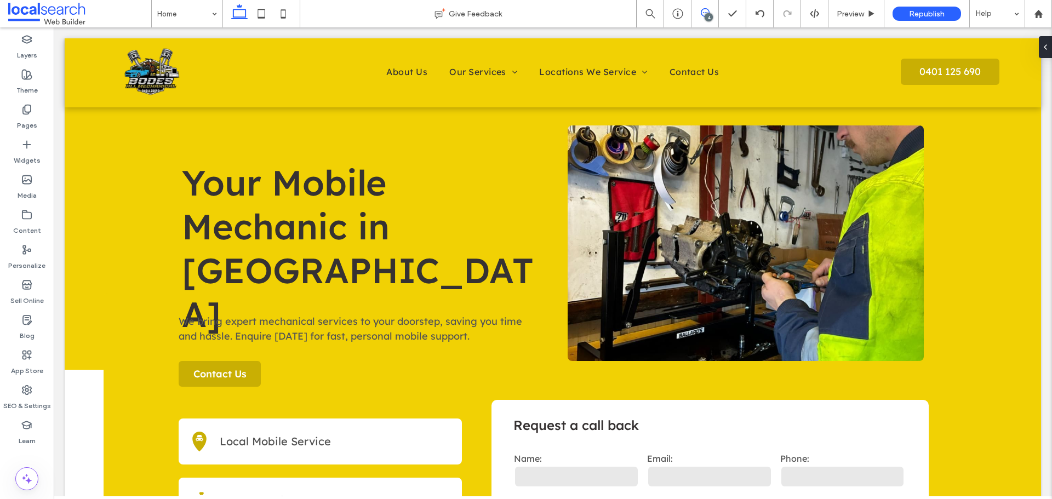
click at [702, 9] on icon at bounding box center [704, 12] width 9 height 9
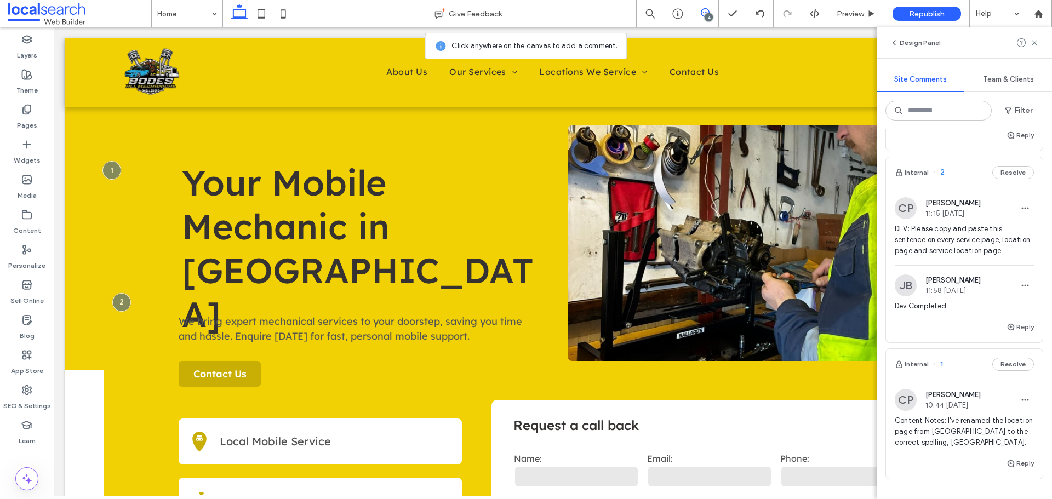
scroll to position [383, 0]
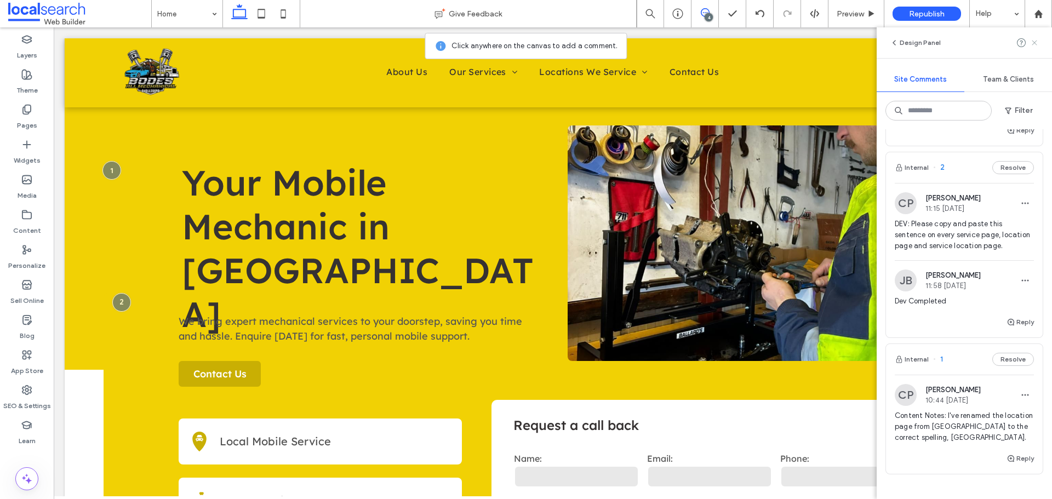
click at [1032, 41] on use at bounding box center [1033, 42] width 5 height 5
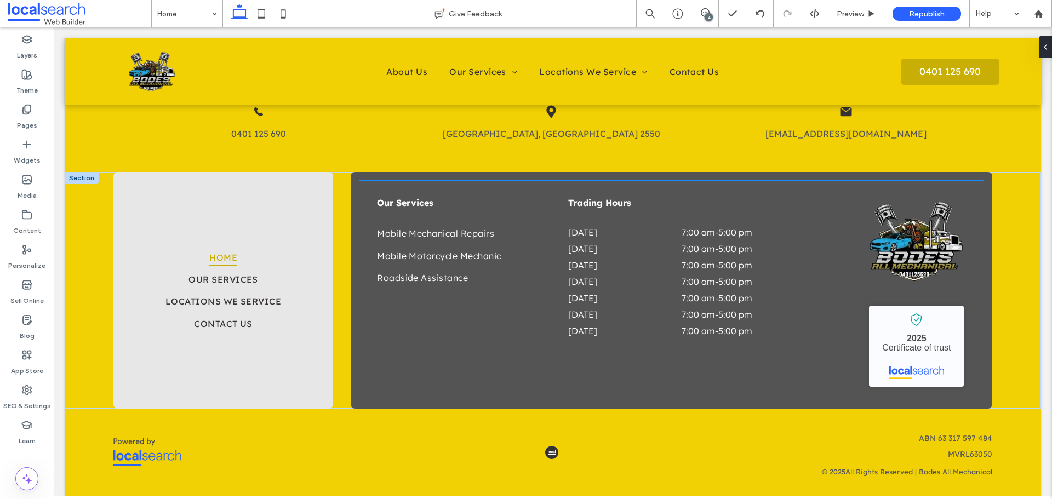
scroll to position [2117, 0]
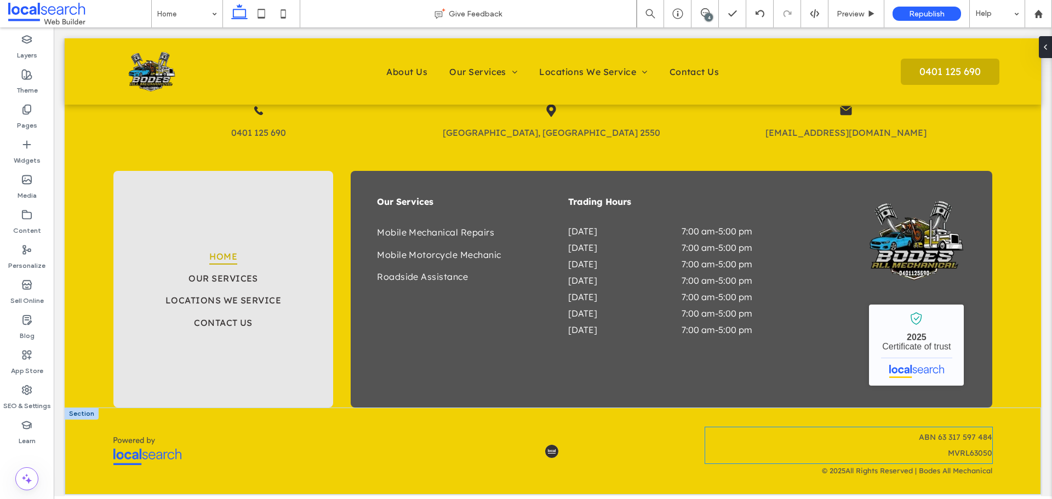
click at [945, 445] on div "ABN 63 317 597 484 MV ﻿ RL63050" at bounding box center [848, 450] width 287 height 36
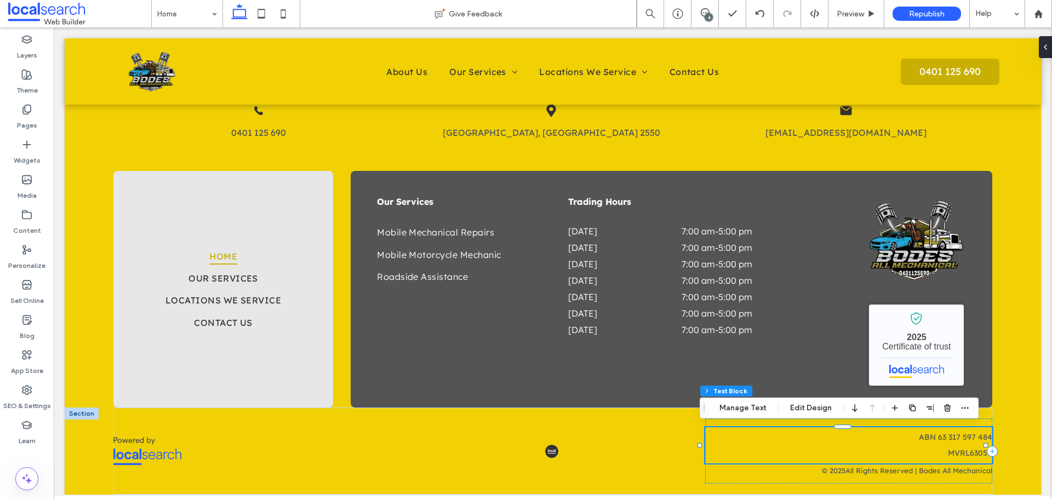
click at [945, 445] on div "ABN 63 317 597 484 MV ﻿ RL63050" at bounding box center [848, 450] width 287 height 36
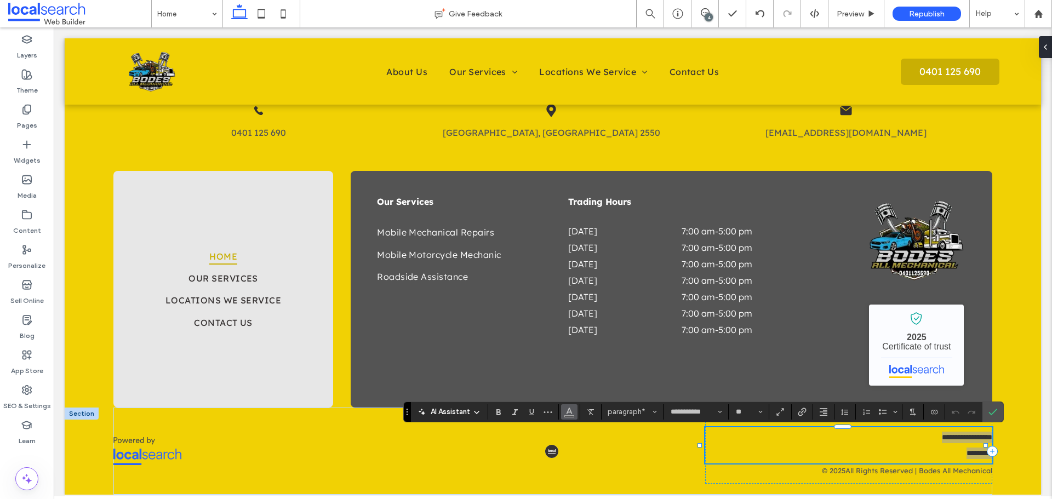
click at [565, 413] on icon "Color" at bounding box center [569, 410] width 9 height 9
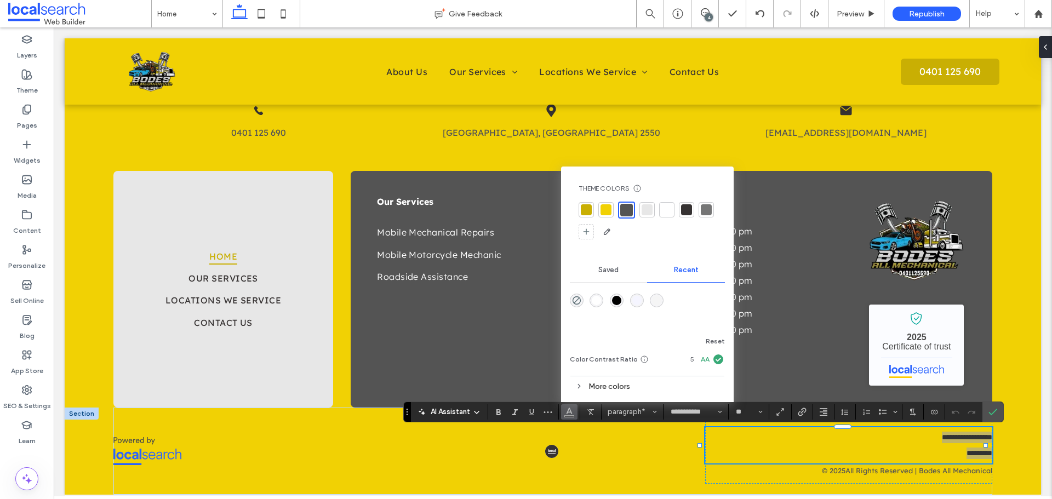
click at [617, 302] on div "rgba(0, 0, 0, 1)" at bounding box center [616, 300] width 9 height 9
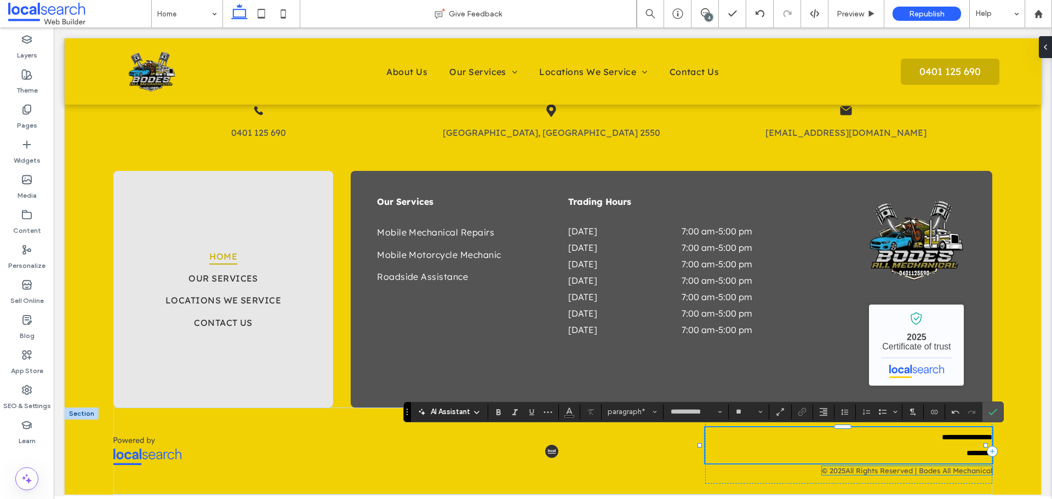
click at [912, 472] on span "All Rights Reserved | Bodes All Mechanical" at bounding box center [918, 470] width 147 height 9
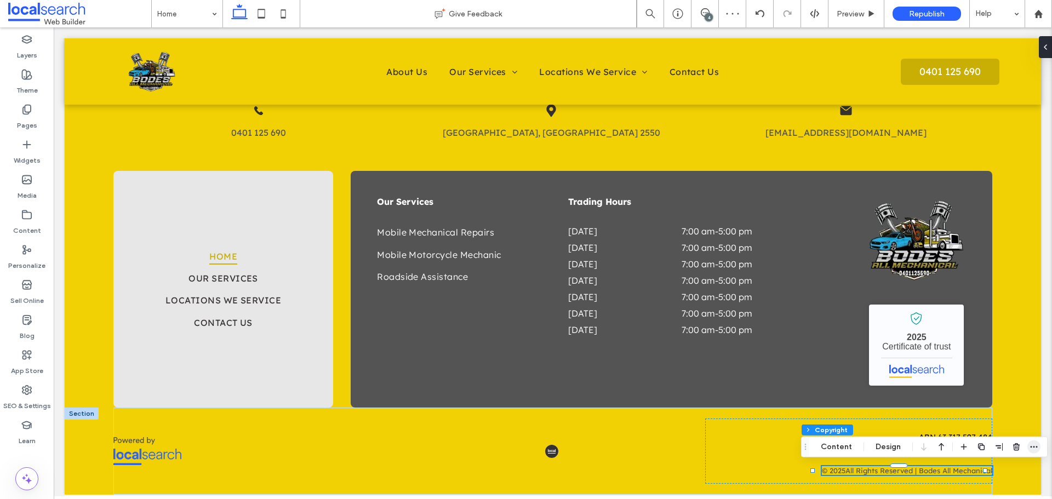
click at [1027, 446] on span "button" at bounding box center [1033, 446] width 13 height 13
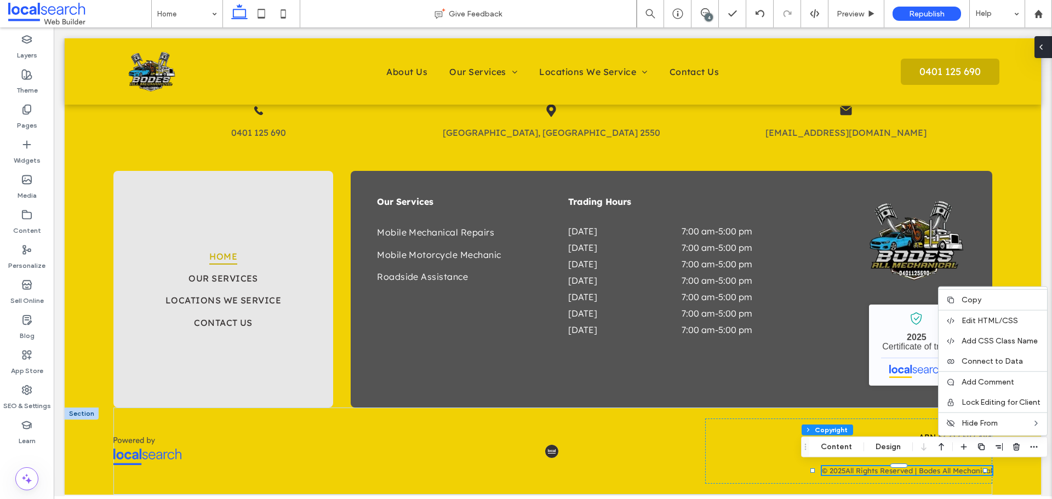
click at [1048, 55] on div at bounding box center [1043, 47] width 18 height 22
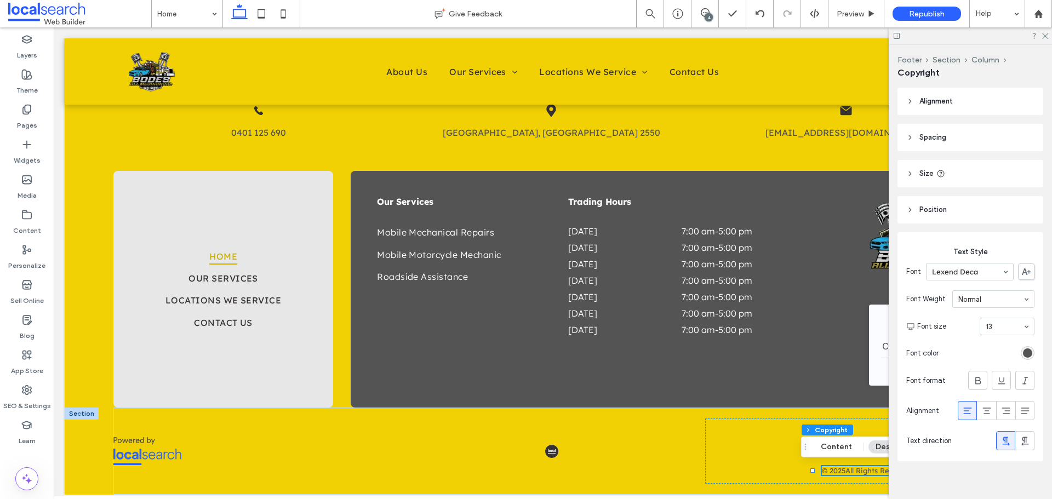
click at [1029, 351] on div "Text Style Font Lexend Deca Font Weight Normal Font size 13 Font color Font for…" at bounding box center [970, 346] width 146 height 229
click at [1026, 351] on div "rgb(84, 84, 84)" at bounding box center [1027, 353] width 14 height 14
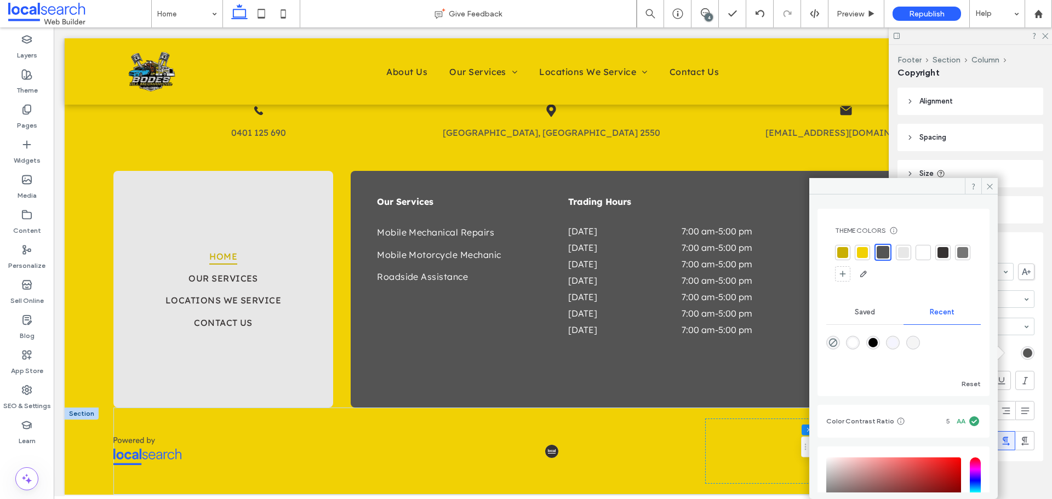
click at [877, 342] on div "rgba(0, 0, 0, 1)" at bounding box center [872, 342] width 9 height 9
type input "*******"
click at [989, 187] on icon at bounding box center [989, 186] width 8 height 8
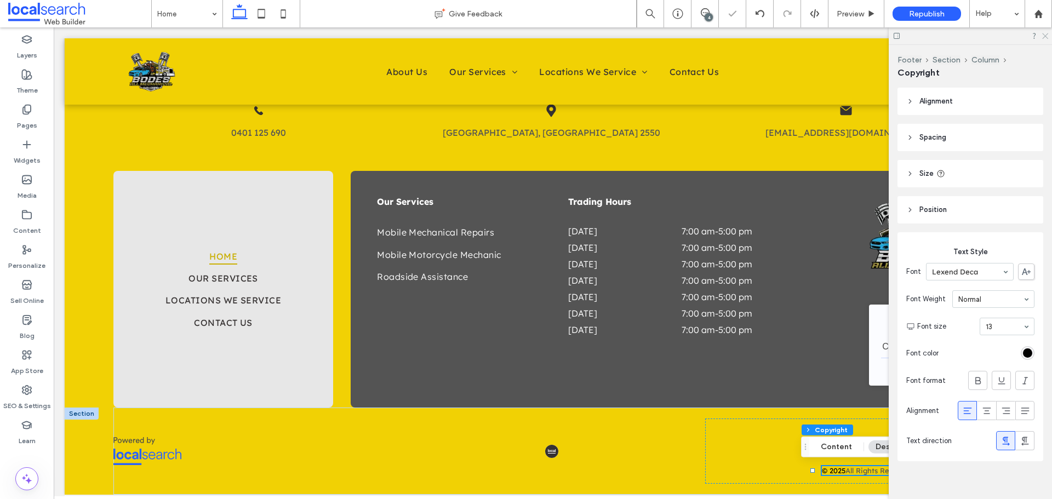
click at [1046, 36] on icon at bounding box center [1044, 35] width 7 height 7
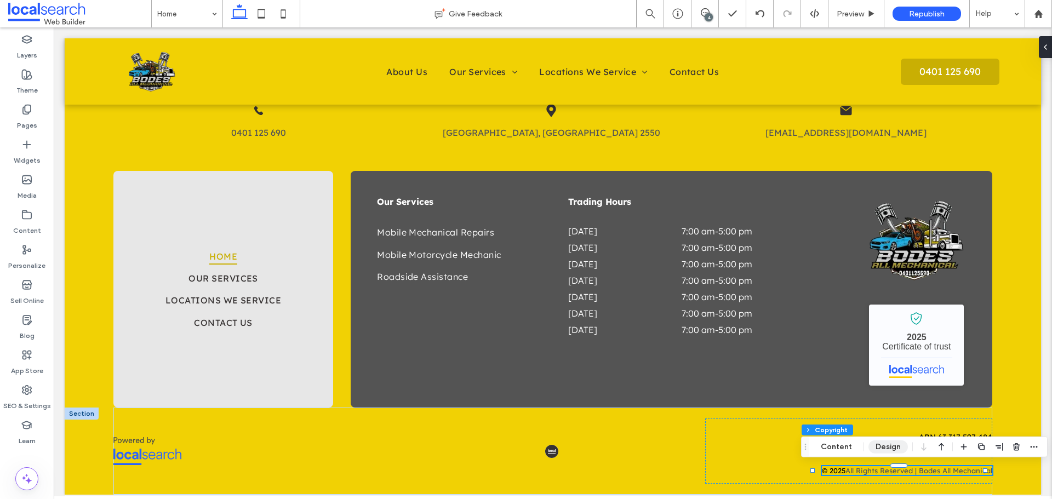
drag, startPoint x: 814, startPoint y: 430, endPoint x: 888, endPoint y: 453, distance: 76.9
click at [888, 453] on button "Design" at bounding box center [887, 446] width 39 height 13
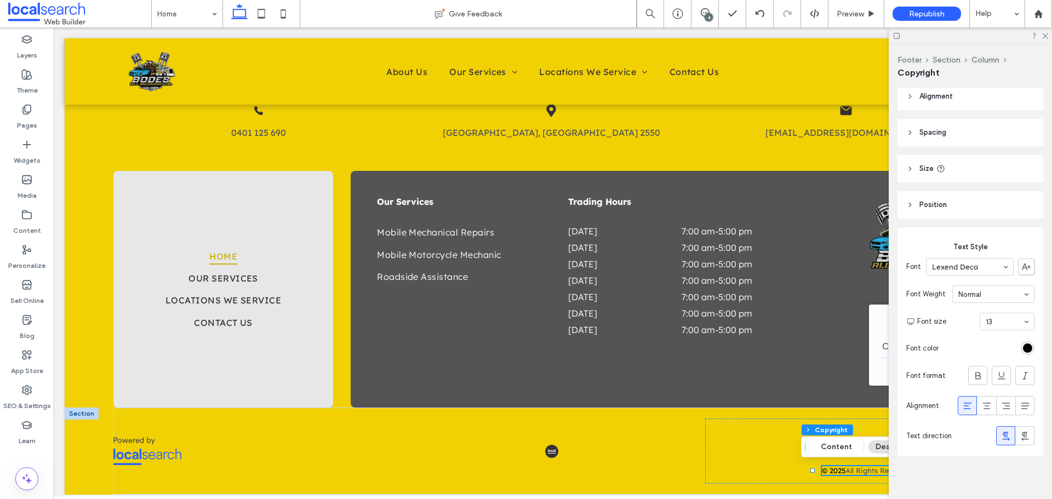
scroll to position [0, 0]
click at [1045, 37] on use at bounding box center [1045, 36] width 6 height 6
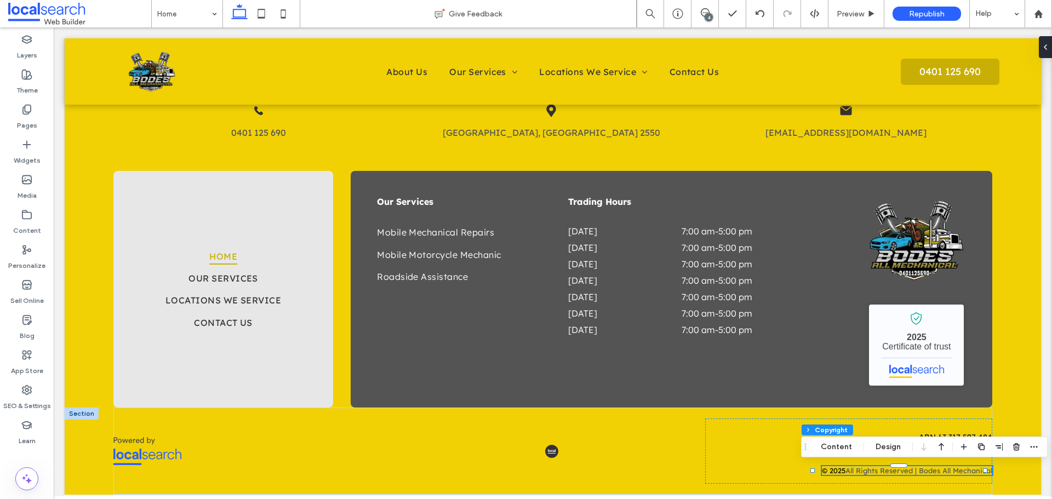
click at [865, 471] on span "All Rights Reserved | Bodes All Mechanical" at bounding box center [918, 470] width 147 height 9
click at [874, 474] on div "ABN 63 317 597 484 MVRL63050 © 2025 All Rights Reserved | Bodes All Mechanical" at bounding box center [848, 450] width 287 height 65
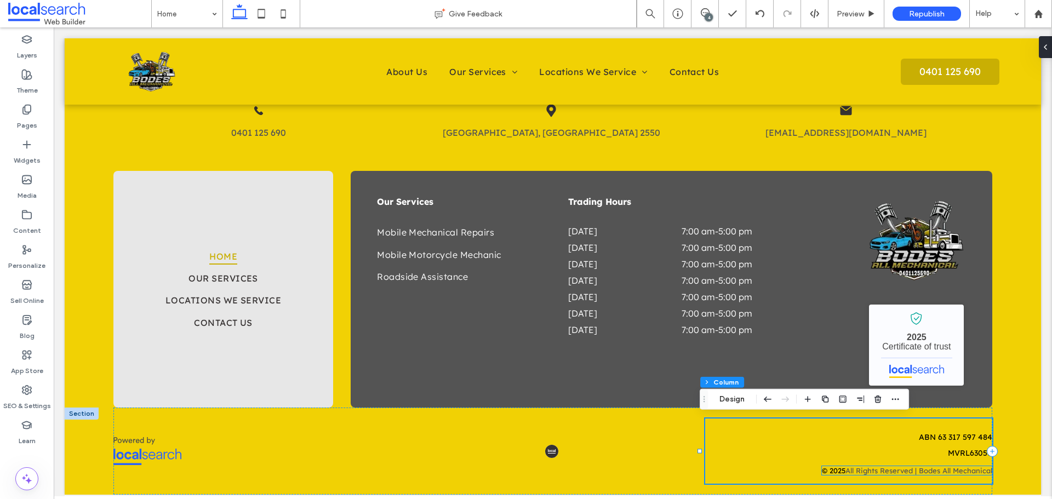
click at [873, 470] on span "All Rights Reserved | Bodes All Mechanical" at bounding box center [918, 470] width 147 height 9
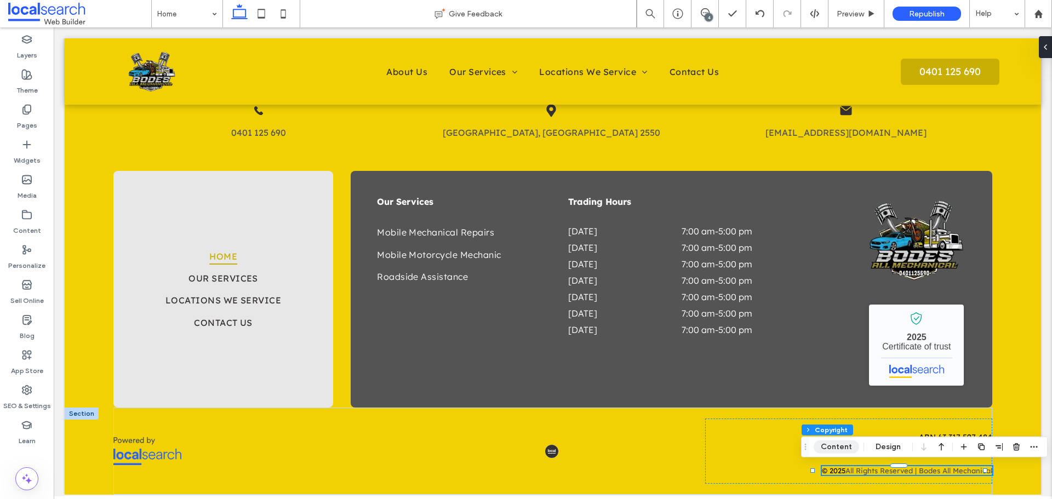
click at [841, 451] on button "Content" at bounding box center [835, 446] width 45 height 13
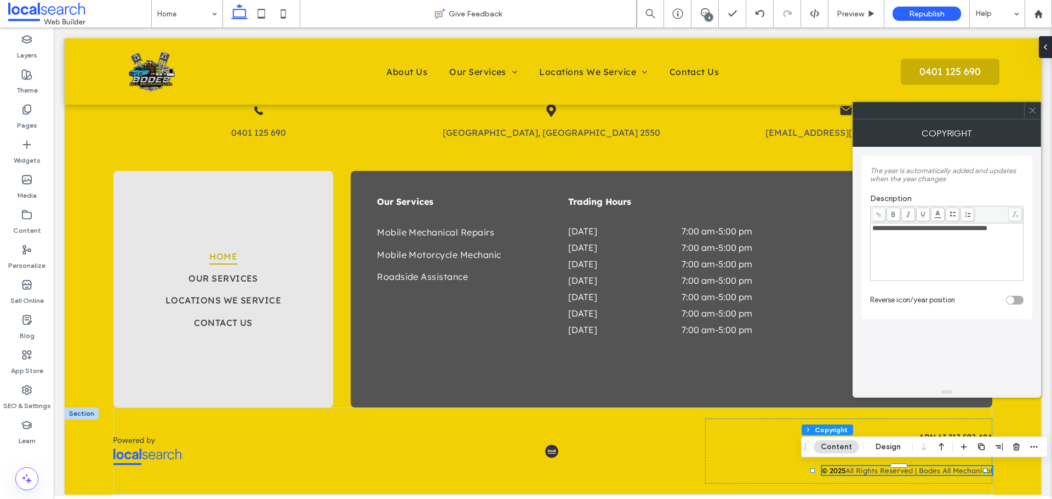
click at [1033, 115] on span at bounding box center [1032, 110] width 8 height 16
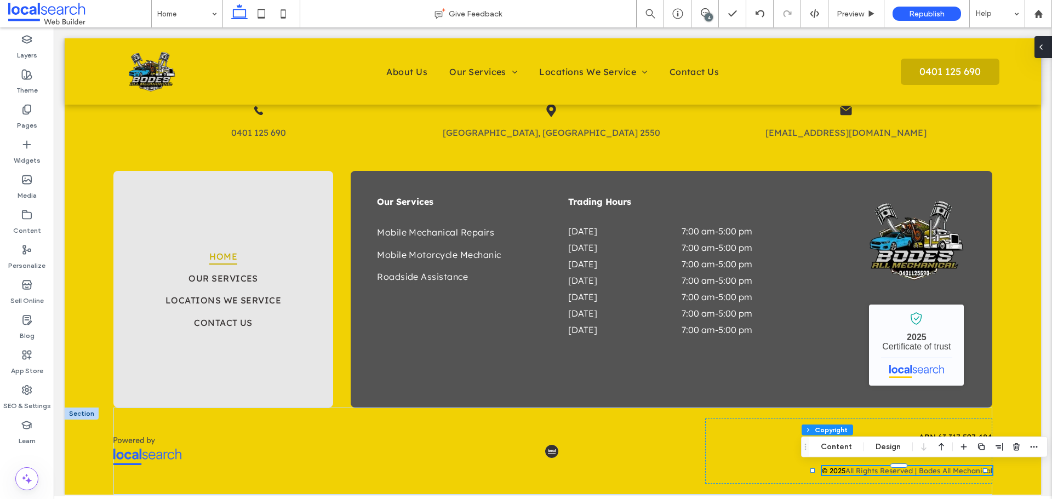
click at [1049, 48] on div at bounding box center [1043, 47] width 18 height 22
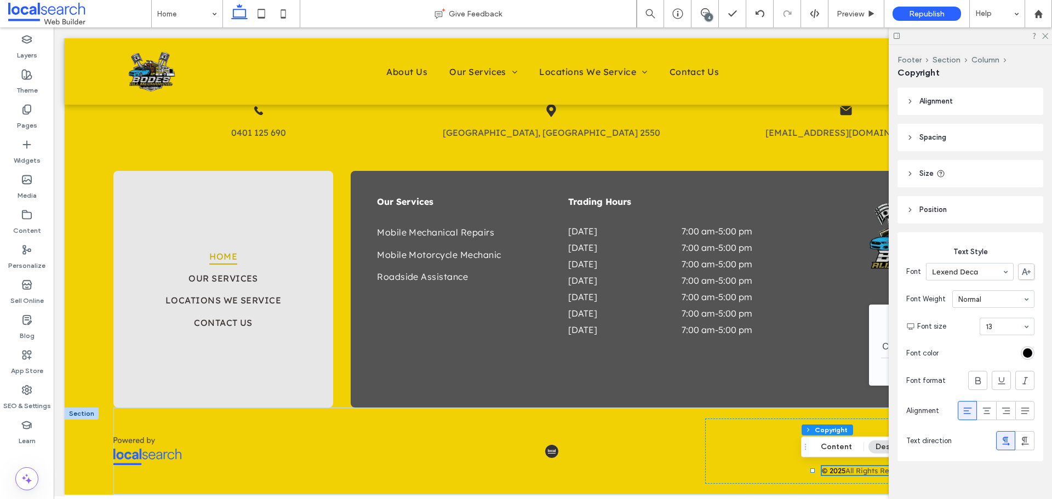
drag, startPoint x: 849, startPoint y: 472, endPoint x: 834, endPoint y: 472, distance: 14.8
click at [849, 472] on span "All Rights Reserved | Bodes All Mechanical" at bounding box center [918, 470] width 147 height 9
click at [722, 454] on p "MVRL63050" at bounding box center [848, 453] width 287 height 12
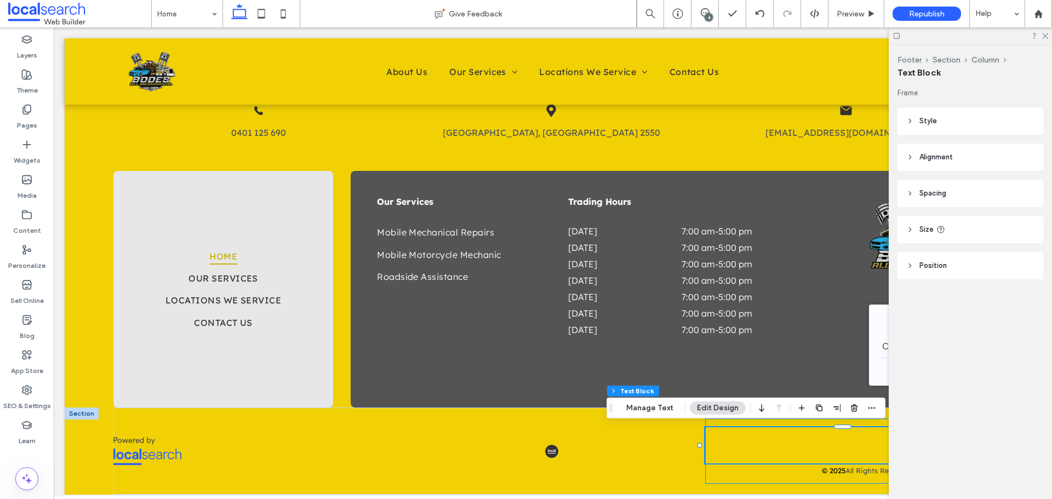
click at [721, 467] on div "ABN 63 317 597 484 MVRL63050 © 2025 All Rights Reserved | Bodes All Mechanical" at bounding box center [848, 450] width 287 height 65
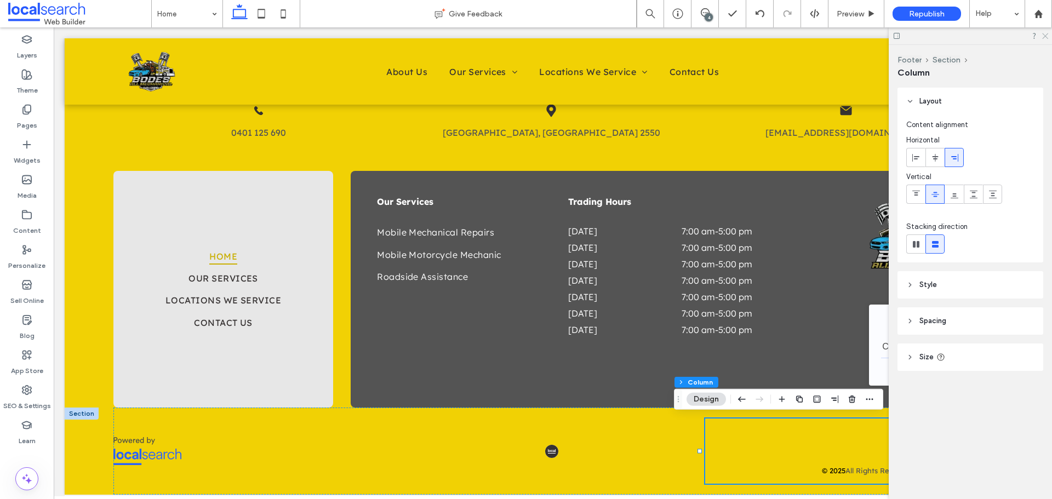
click at [1043, 36] on icon at bounding box center [1044, 35] width 7 height 7
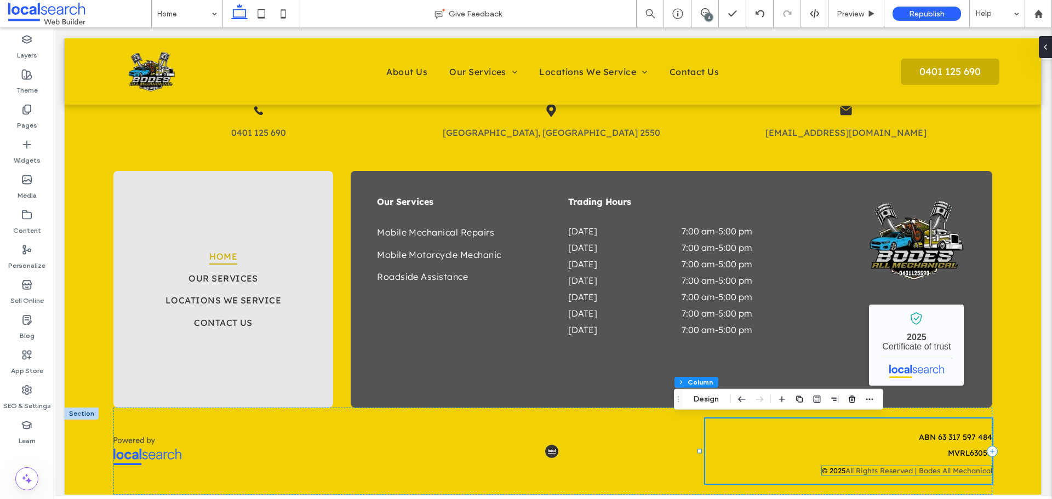
click at [904, 469] on span "All Rights Reserved | Bodes All Mechanical" at bounding box center [918, 470] width 147 height 9
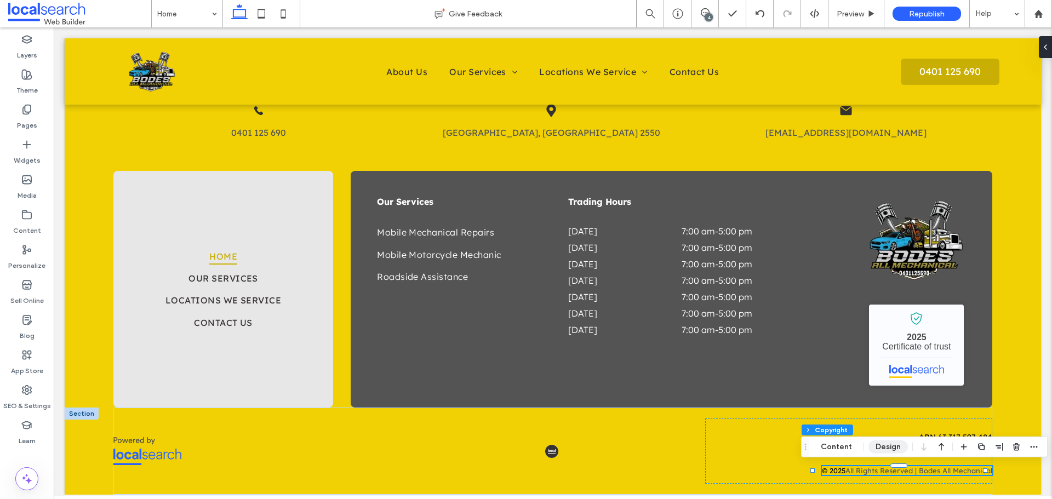
click at [877, 449] on button "Design" at bounding box center [887, 446] width 39 height 13
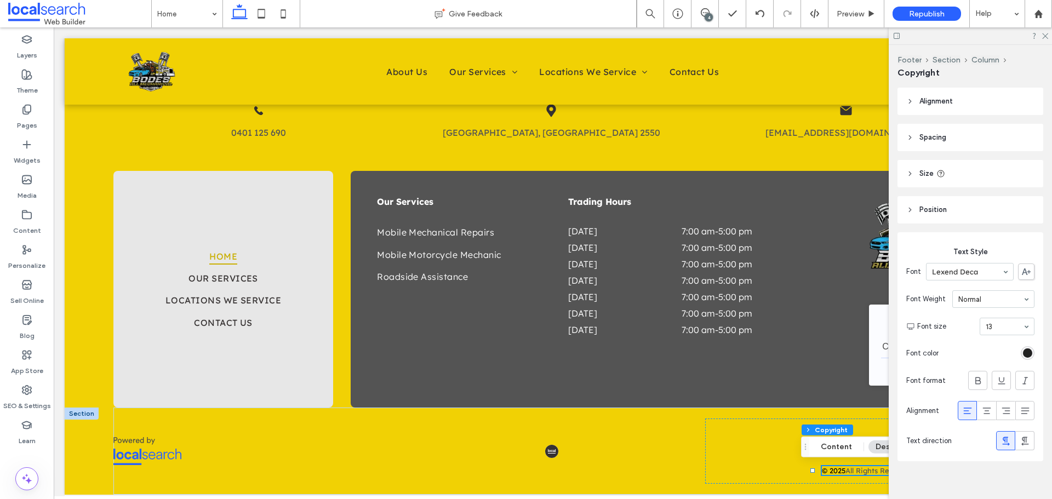
click at [1024, 354] on div "rgb(0, 0, 0)" at bounding box center [1026, 352] width 9 height 9
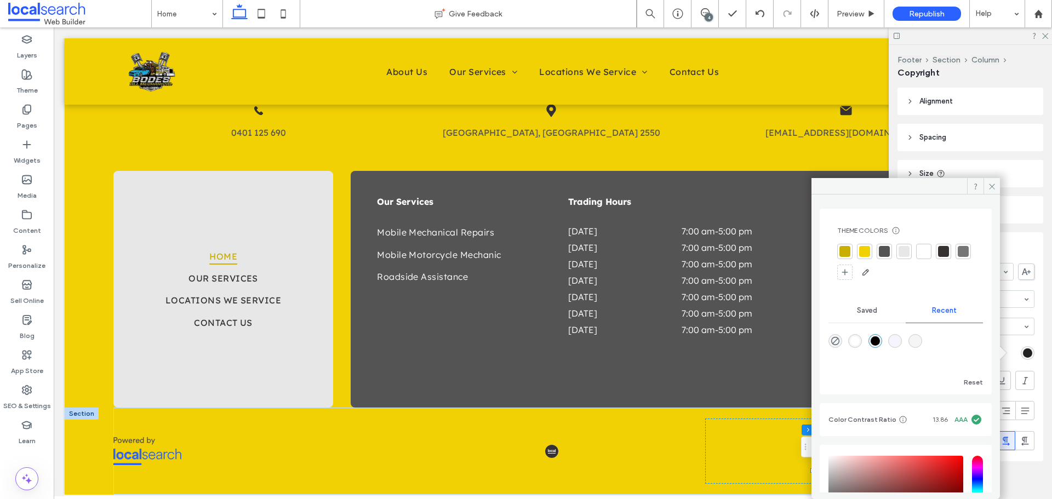
click at [1024, 354] on div "rgb(0, 0, 0)" at bounding box center [1026, 352] width 9 height 9
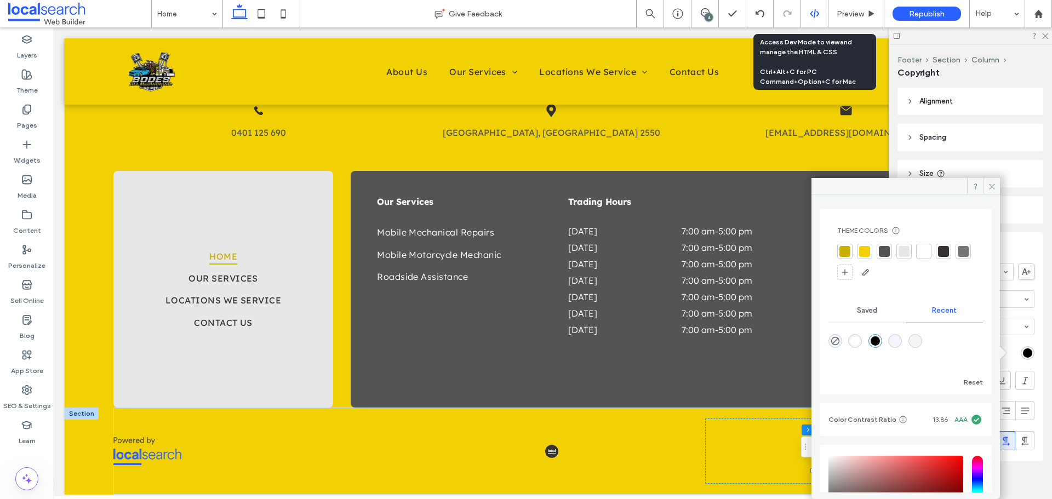
click at [817, 12] on use at bounding box center [813, 13] width 9 height 9
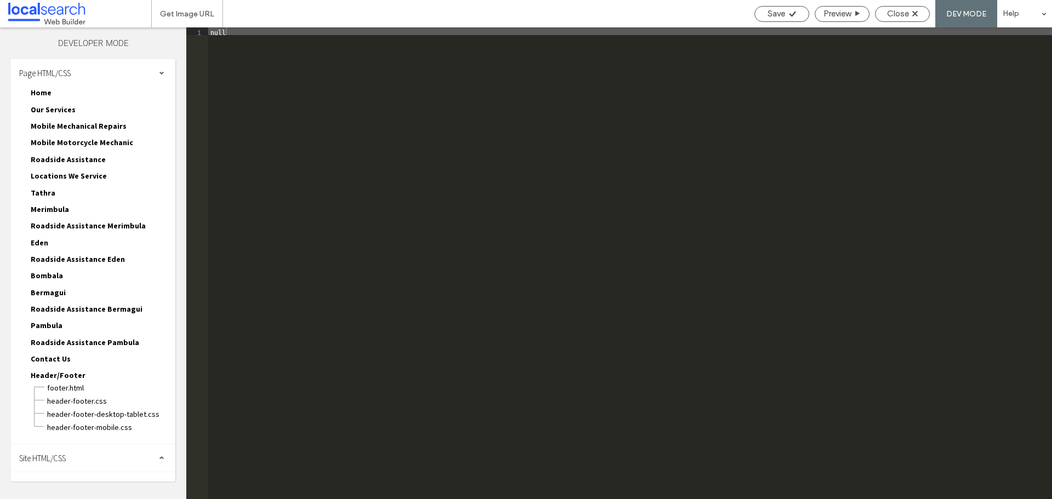
click at [54, 456] on span "Site HTML/CSS" at bounding box center [42, 458] width 47 height 10
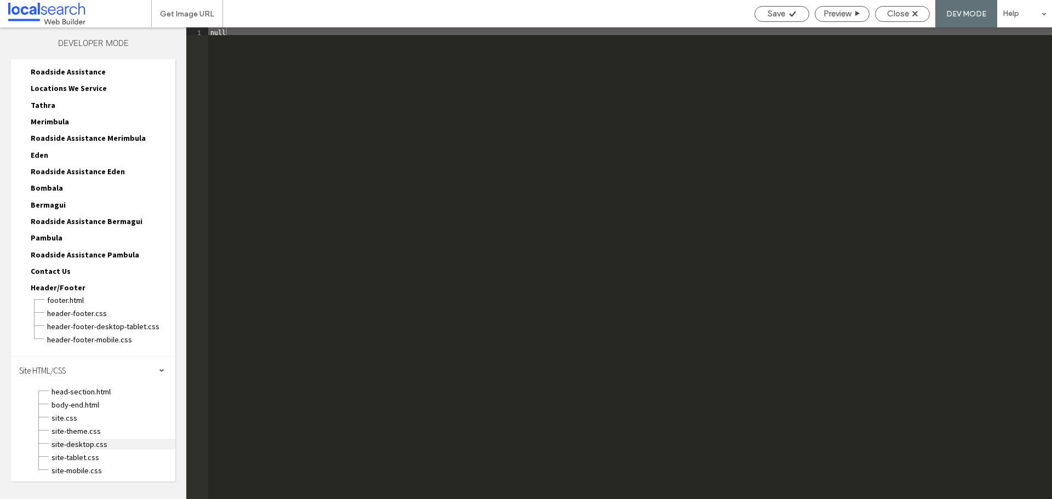
scroll to position [89, 0]
click at [68, 418] on span "site.css" at bounding box center [113, 416] width 124 height 11
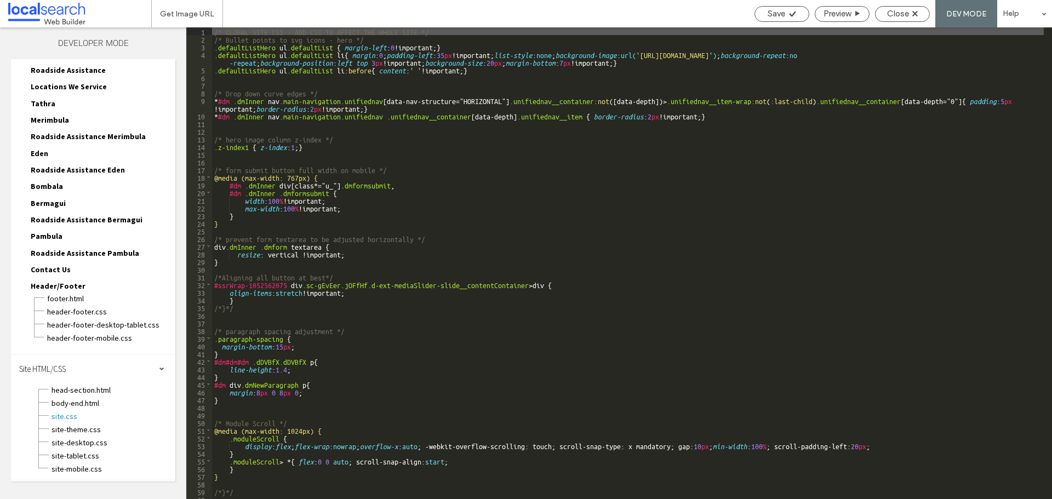
scroll to position [4, 0]
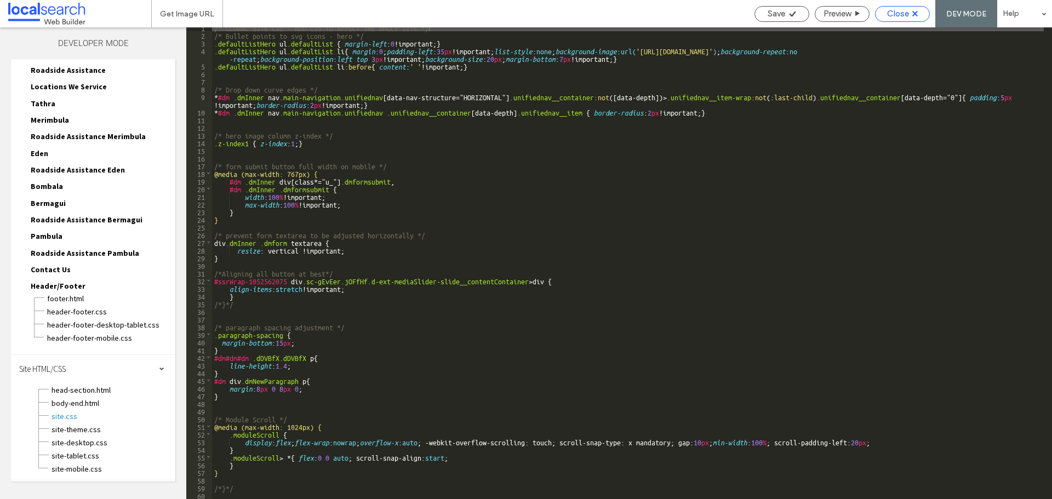
click at [901, 12] on span "Close" at bounding box center [898, 14] width 22 height 10
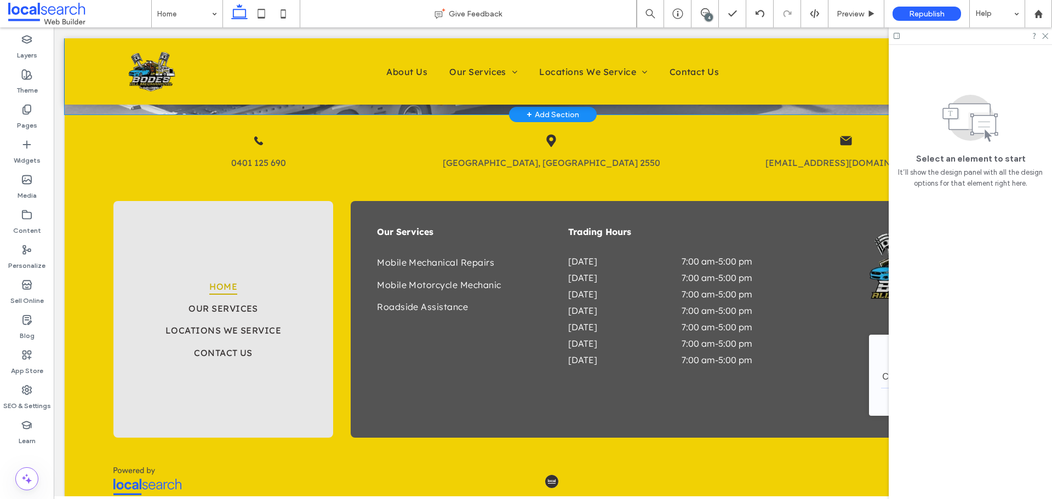
scroll to position [2125, 0]
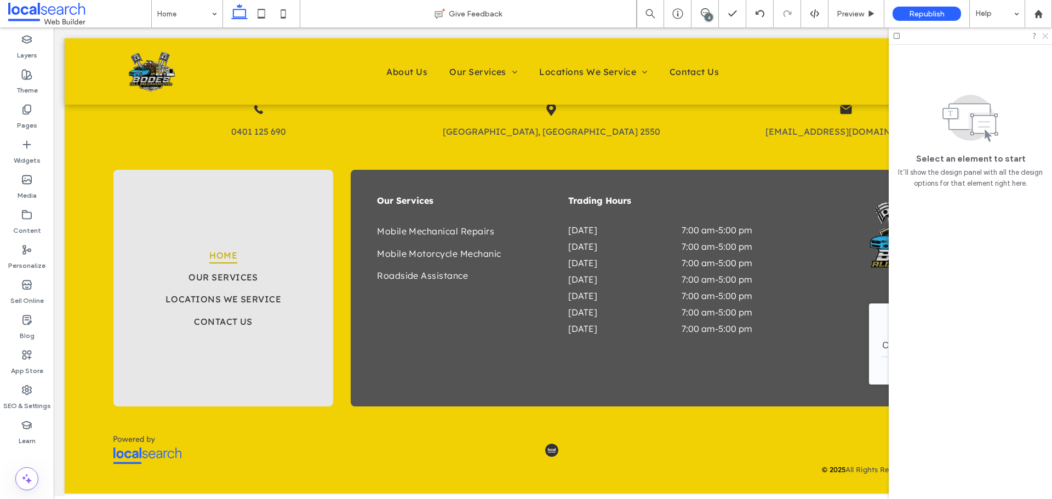
click at [1047, 38] on icon at bounding box center [1044, 35] width 7 height 7
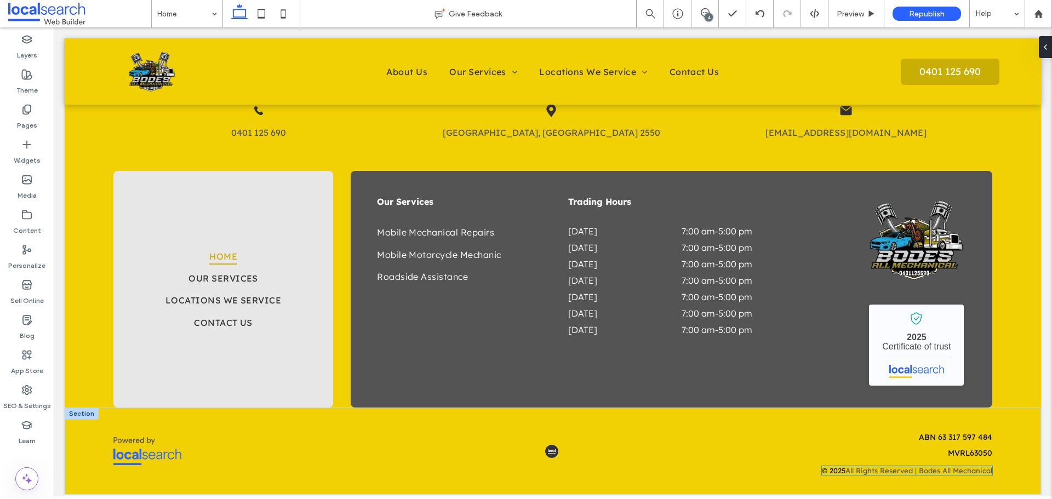
click at [876, 470] on span "All Rights Reserved | Bodes All Mechanical" at bounding box center [918, 470] width 147 height 9
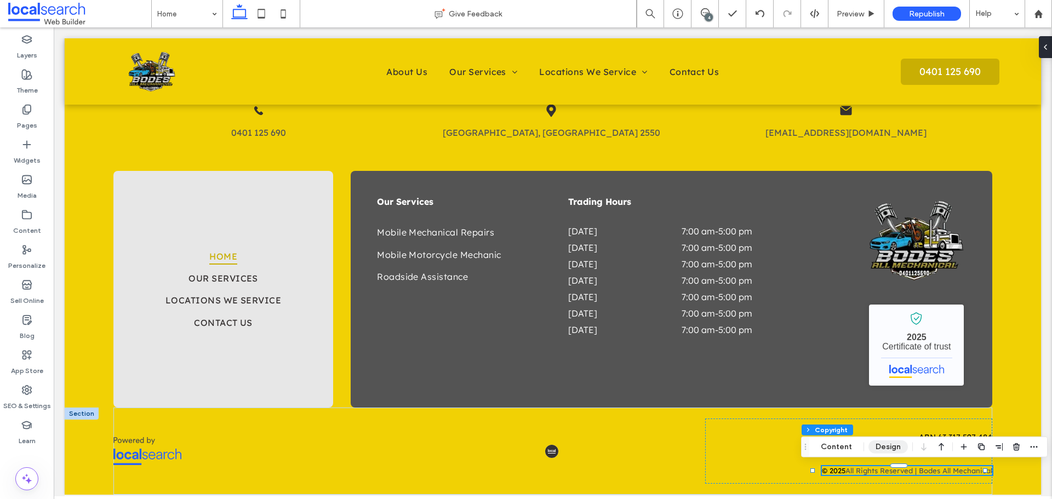
click at [880, 448] on button "Design" at bounding box center [887, 446] width 39 height 13
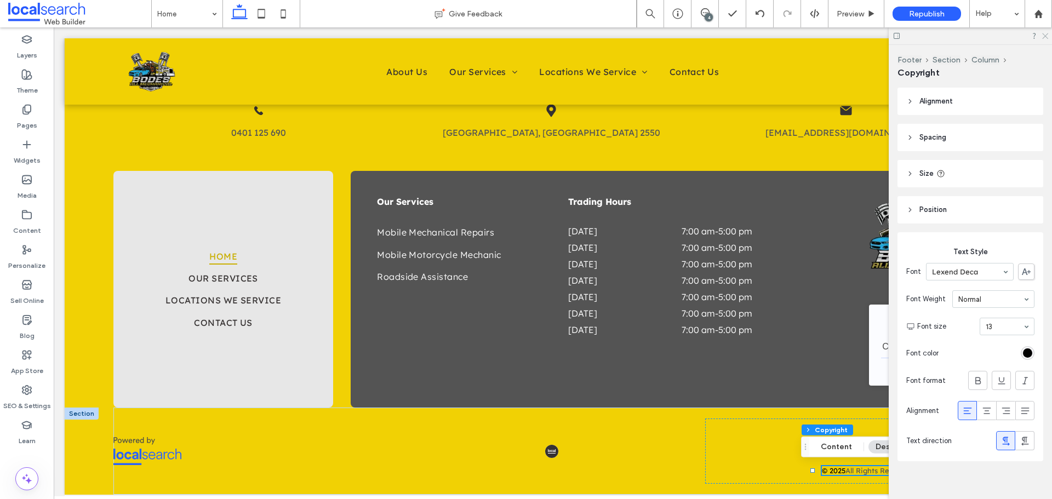
click at [1044, 36] on icon at bounding box center [1044, 35] width 7 height 7
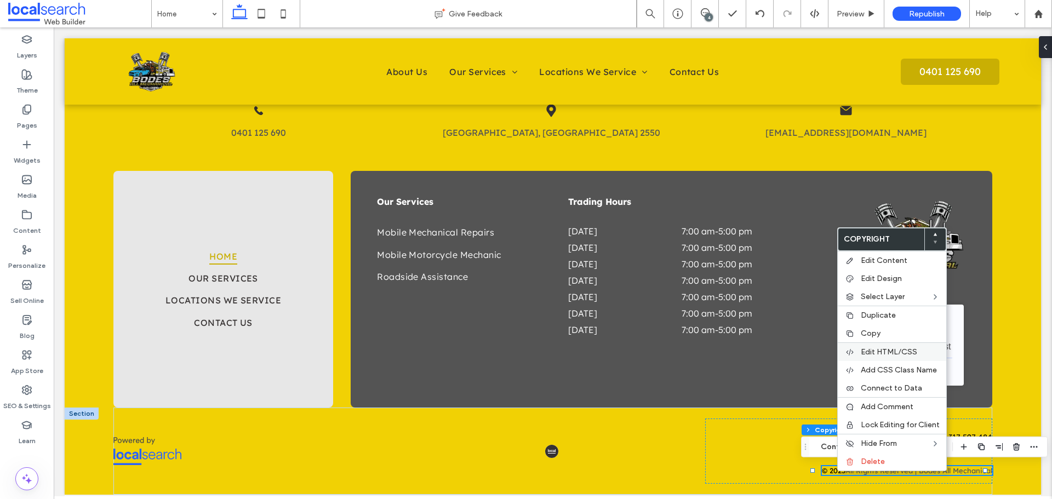
click at [897, 352] on span "Edit HTML/CSS" at bounding box center [888, 351] width 56 height 9
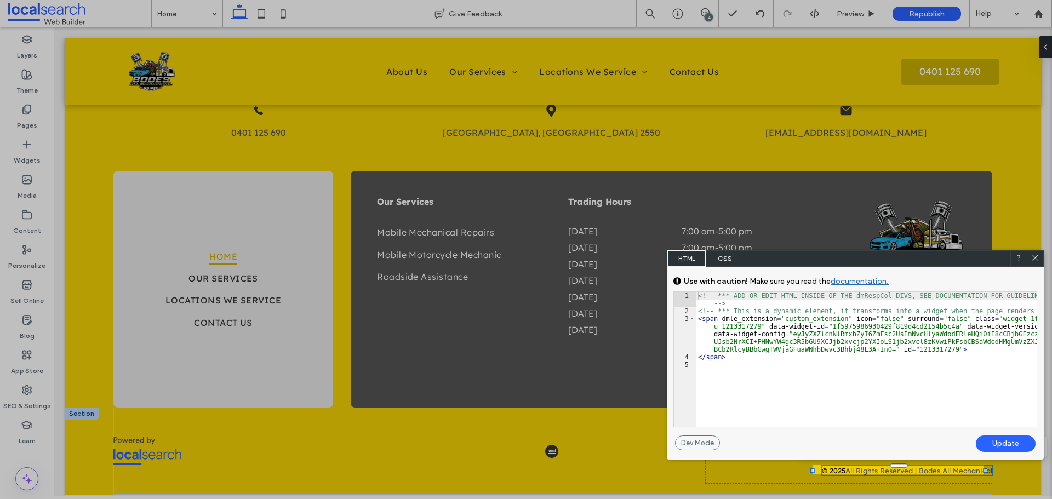
click at [734, 255] on span "CSS" at bounding box center [724, 258] width 38 height 16
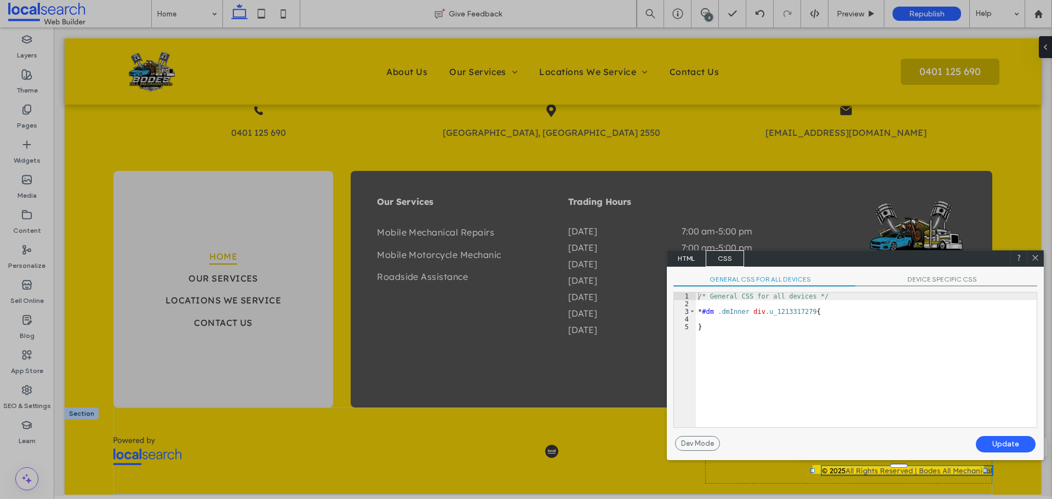
drag, startPoint x: 1036, startPoint y: 255, endPoint x: 194, endPoint y: 212, distance: 842.9
click at [1036, 255] on icon at bounding box center [1035, 258] width 8 height 8
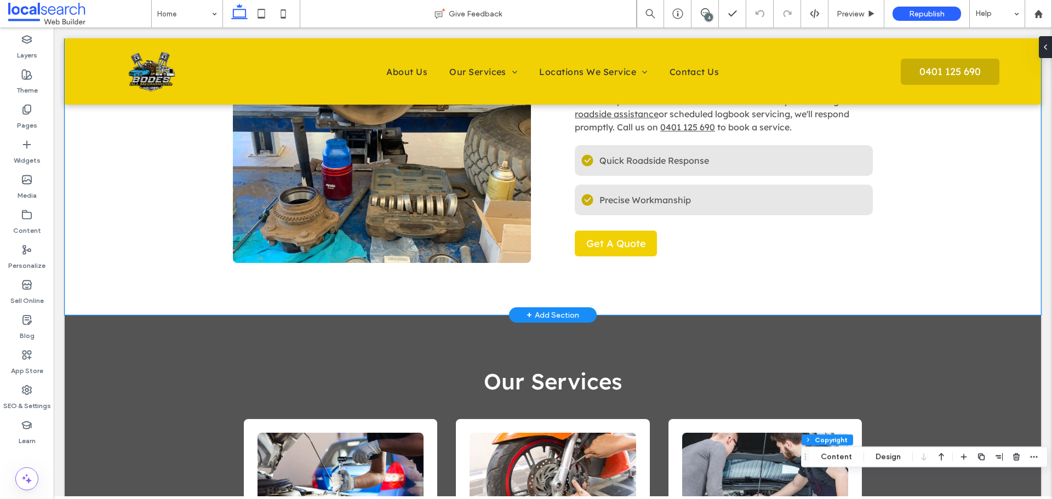
scroll to position [712, 0]
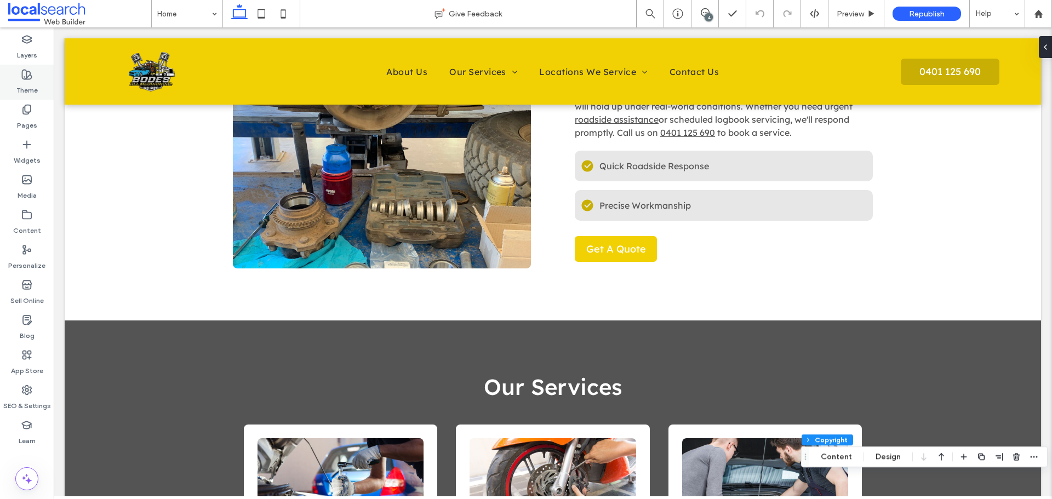
click at [29, 89] on label "Theme" at bounding box center [26, 87] width 21 height 15
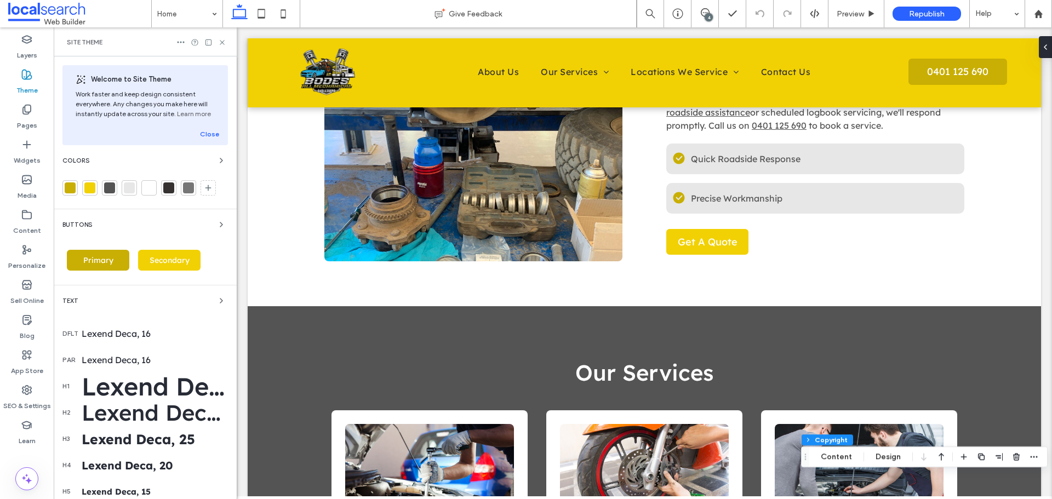
scroll to position [705, 0]
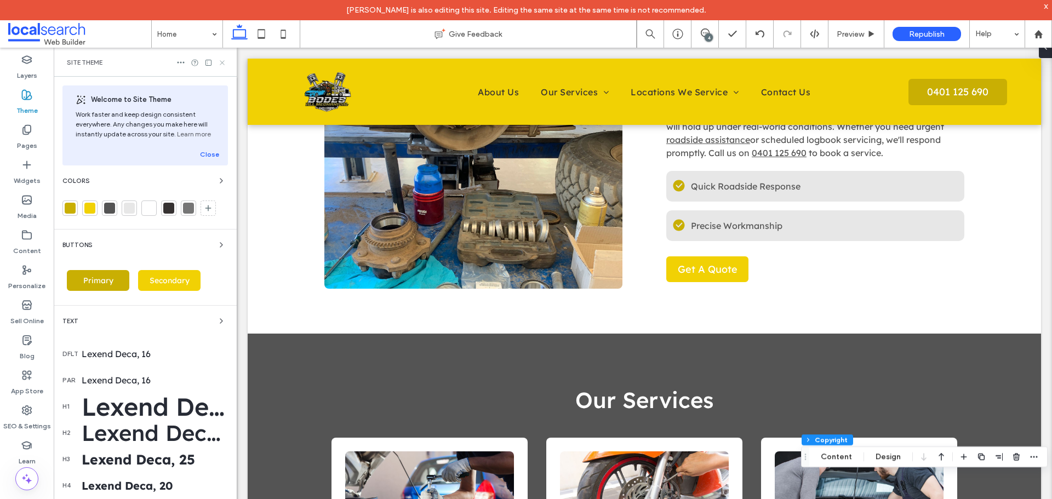
click at [220, 60] on icon at bounding box center [222, 63] width 8 height 8
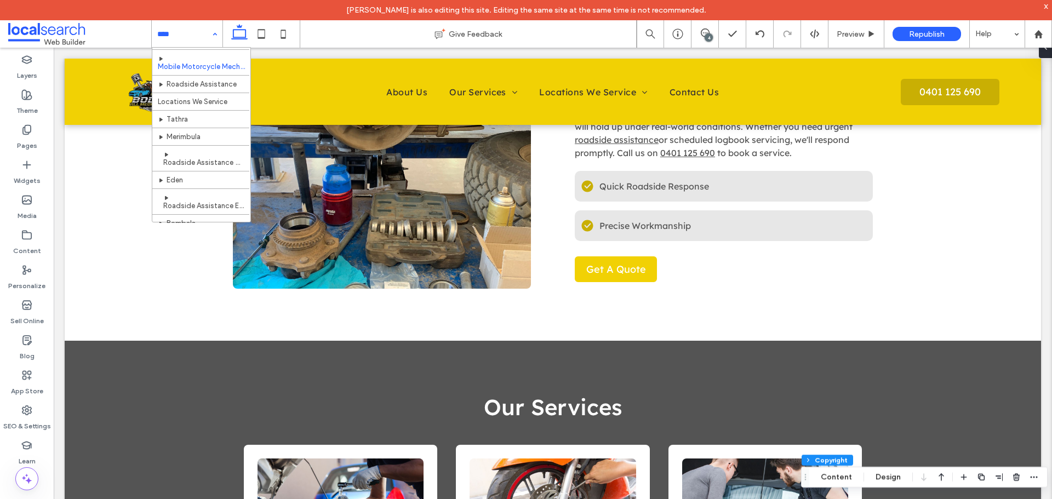
scroll to position [110, 0]
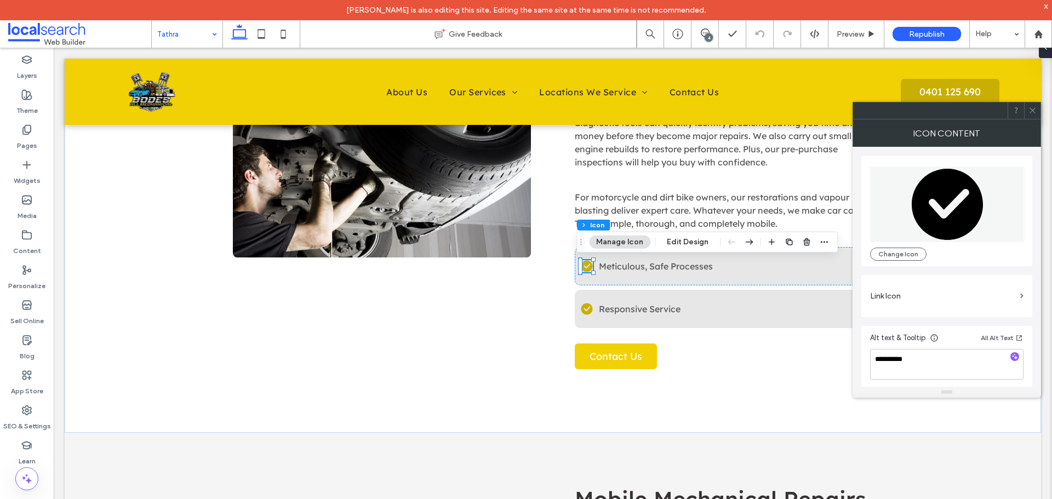
scroll to position [846, 0]
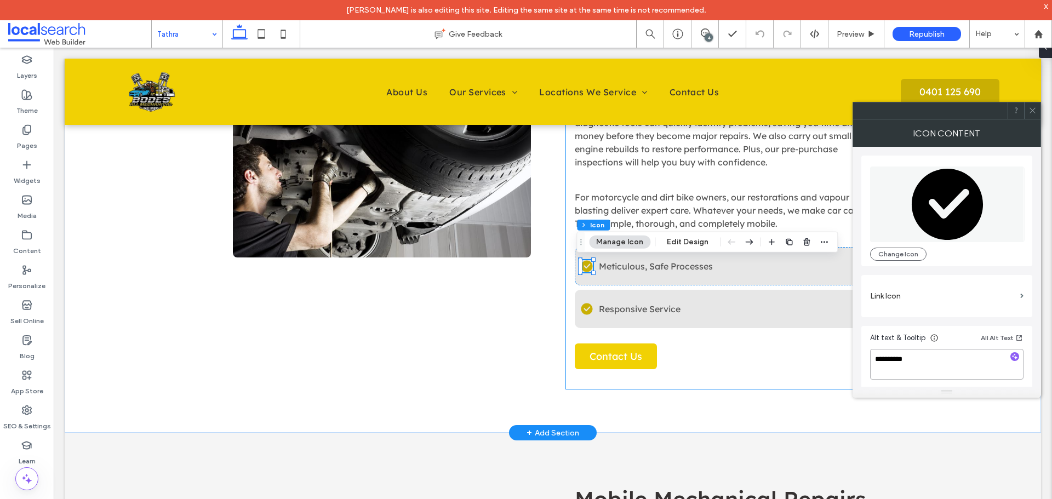
drag, startPoint x: 993, startPoint y: 410, endPoint x: 838, endPoint y: 355, distance: 163.9
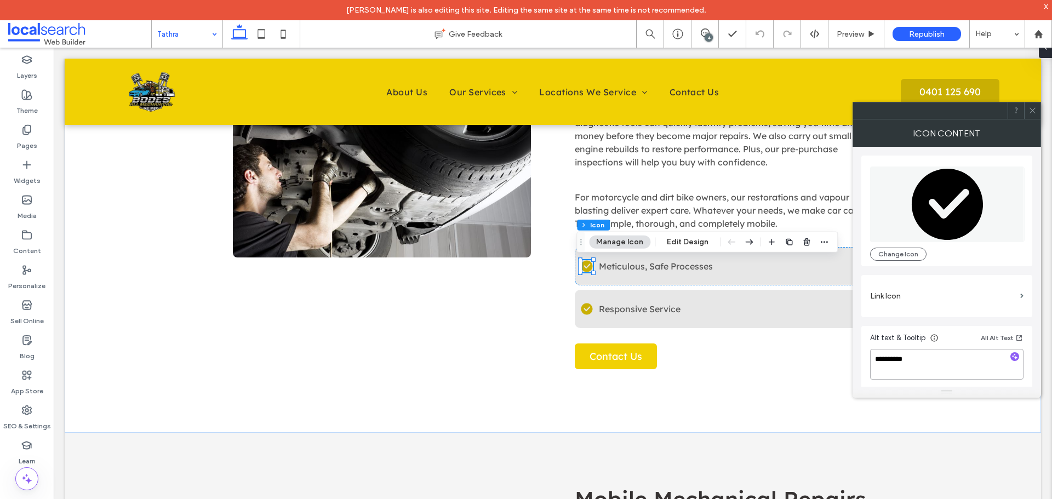
click at [957, 370] on textarea "**********" at bounding box center [946, 364] width 153 height 31
click at [928, 415] on div "Car Care Made Simple In Tathra, we know vehicles are essential for work, family…" at bounding box center [553, 188] width 976 height 487
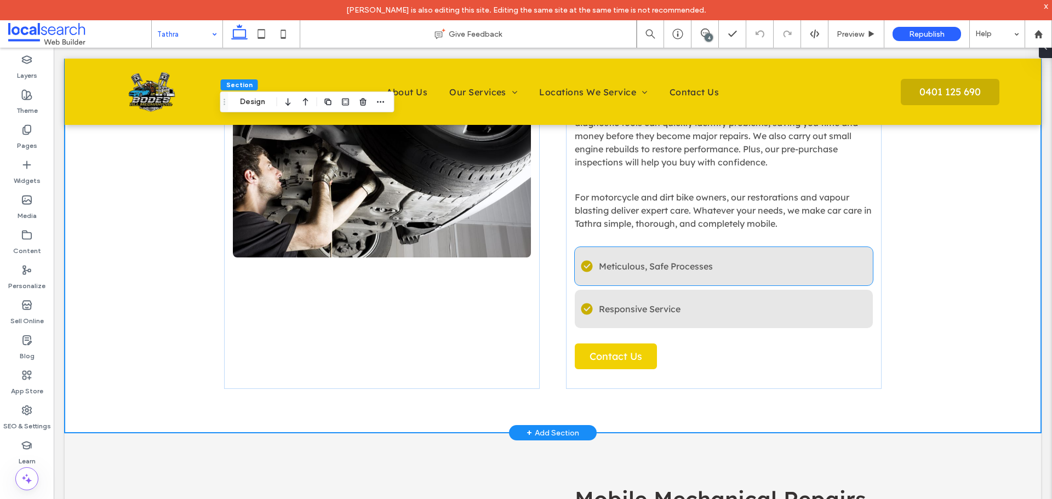
click at [583, 267] on icon "check icon" at bounding box center [587, 266] width 12 height 12
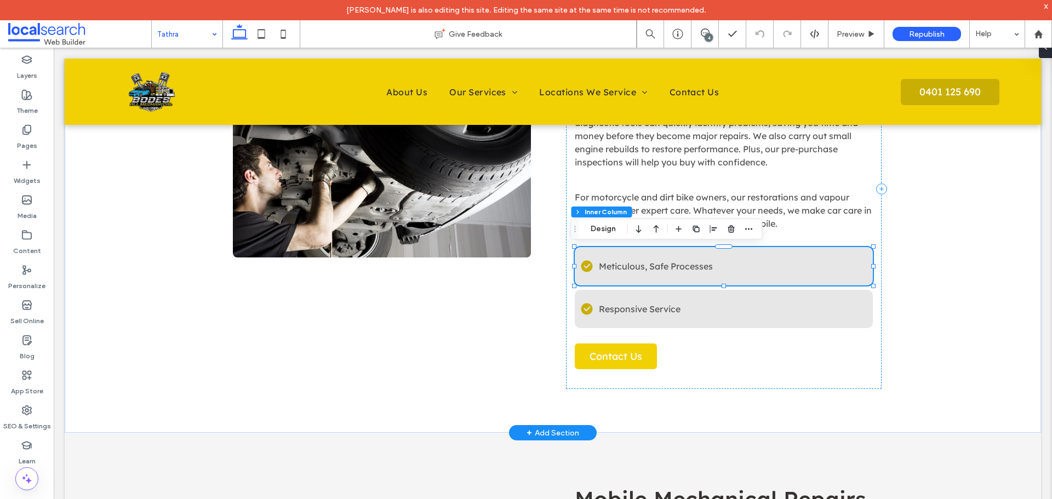
click at [583, 267] on icon "check icon" at bounding box center [587, 266] width 12 height 12
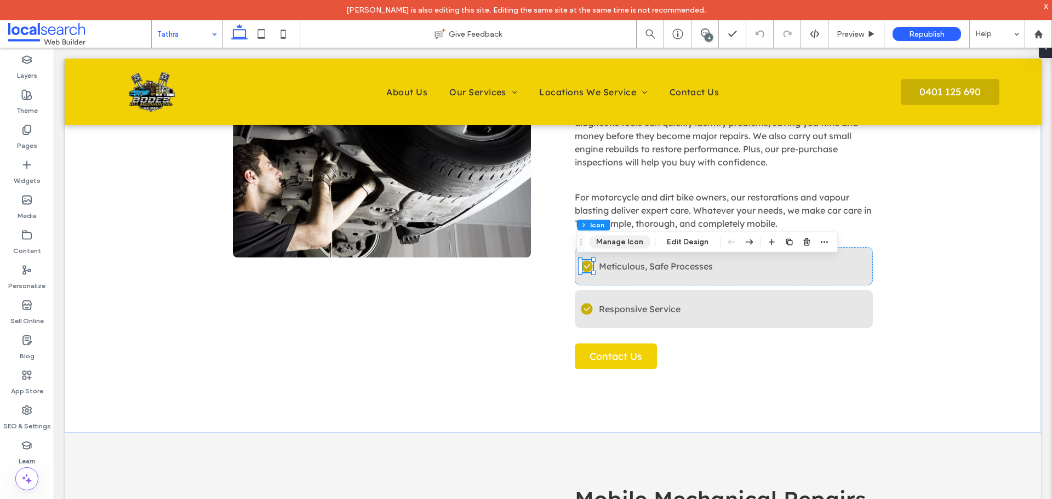
click at [614, 244] on button "Manage Icon" at bounding box center [619, 241] width 61 height 13
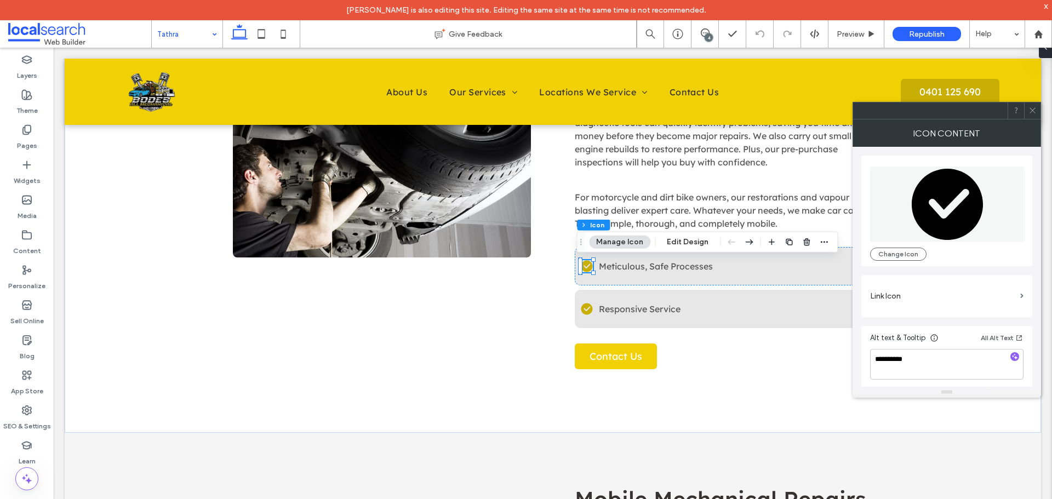
click at [1034, 113] on icon at bounding box center [1032, 110] width 8 height 8
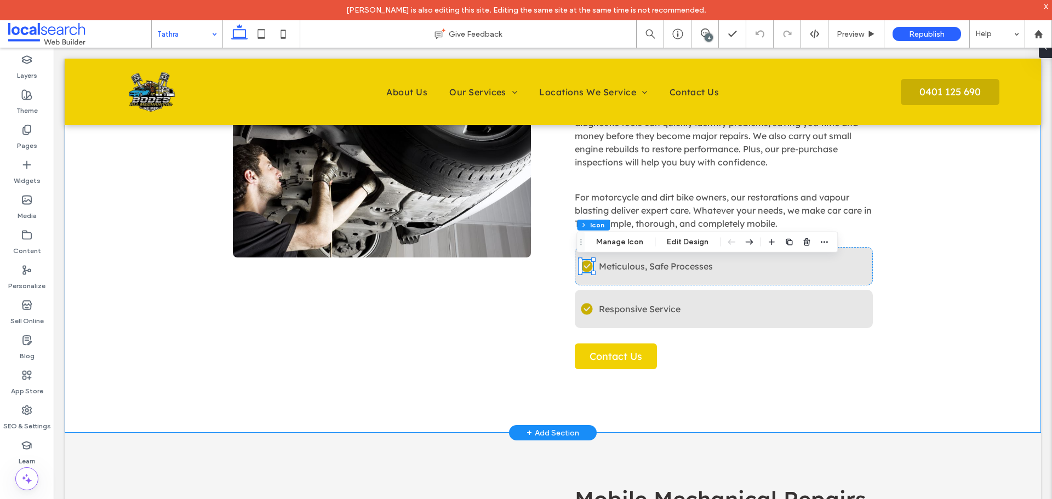
click at [921, 388] on div "Car Care Made Simple In Tathra, we know vehicles are essential for work, family…" at bounding box center [553, 188] width 976 height 487
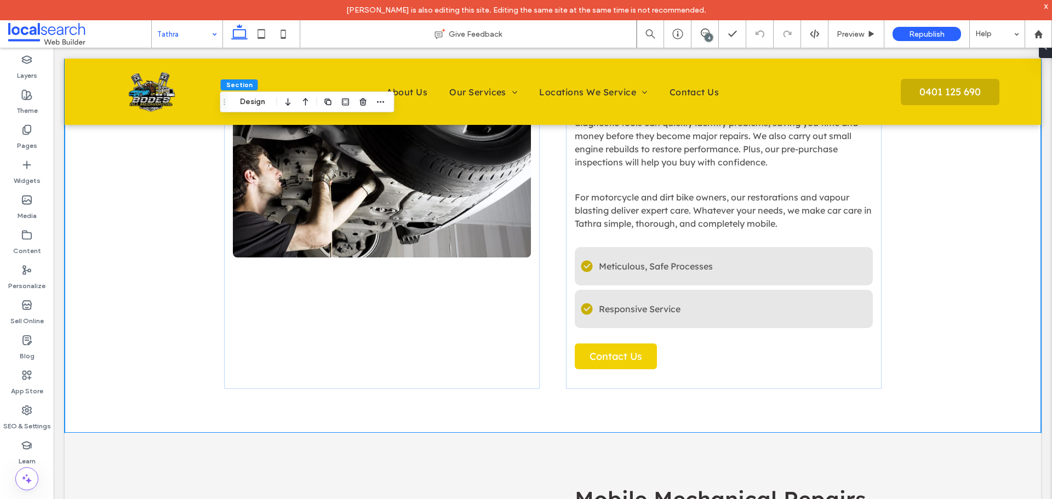
click at [1047, 6] on div "x" at bounding box center [1045, 5] width 5 height 9
